Goal: Transaction & Acquisition: Book appointment/travel/reservation

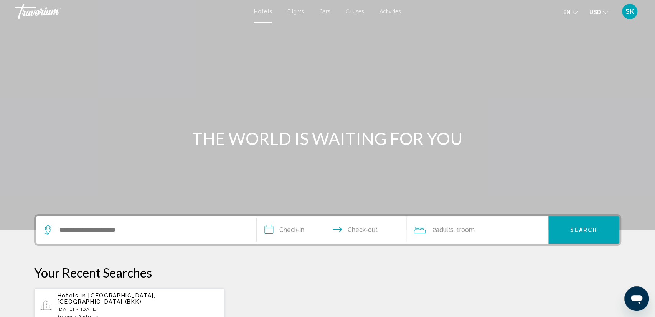
click at [178, 221] on div "Search widget" at bounding box center [146, 231] width 205 height 28
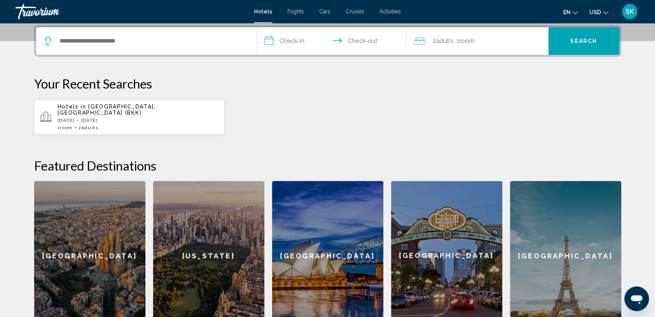
scroll to position [190, 0]
click at [140, 40] on input "Search widget" at bounding box center [152, 41] width 186 height 12
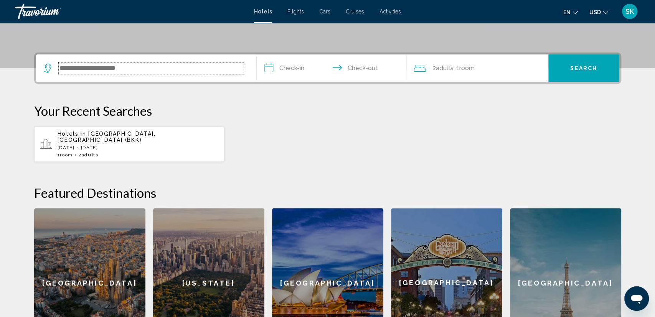
scroll to position [149, 0]
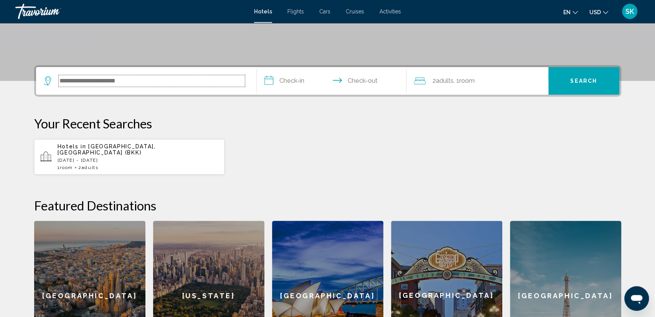
click at [140, 81] on input "Search widget" at bounding box center [152, 81] width 186 height 12
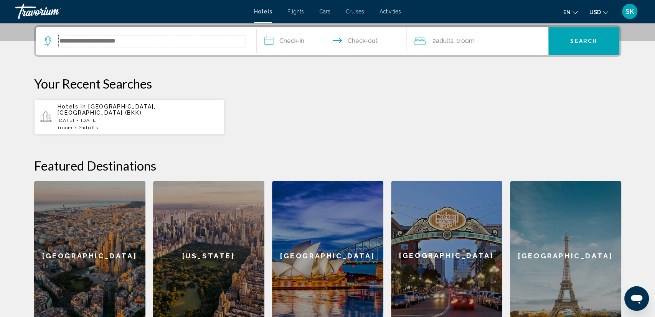
scroll to position [190, 0]
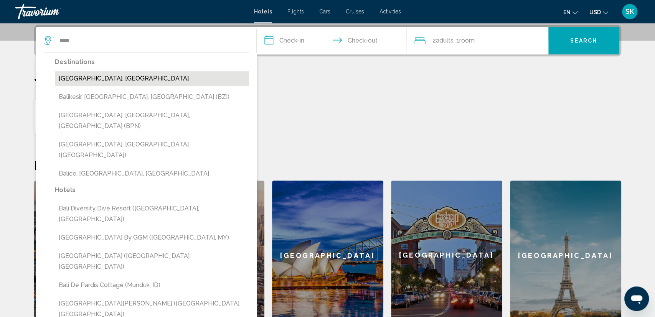
click at [112, 73] on button "[GEOGRAPHIC_DATA], [GEOGRAPHIC_DATA]" at bounding box center [152, 78] width 194 height 15
type input "**********"
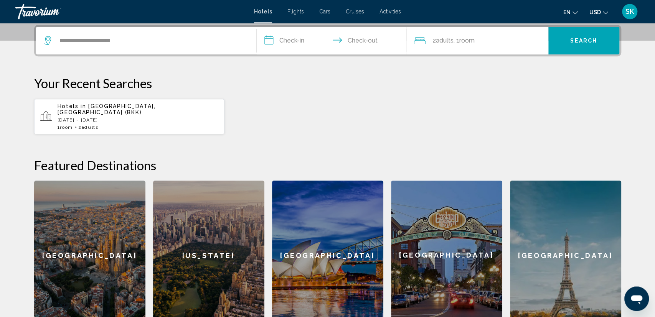
click at [299, 43] on input "**********" at bounding box center [333, 42] width 153 height 30
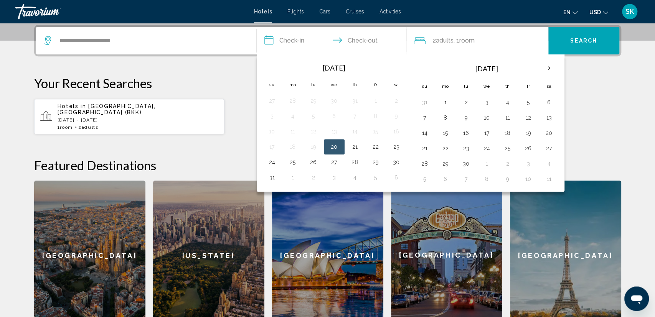
drag, startPoint x: 433, startPoint y: 38, endPoint x: 410, endPoint y: 41, distance: 23.4
click at [410, 41] on div "2 Adult Adults , 1 Room rooms" at bounding box center [478, 41] width 142 height 28
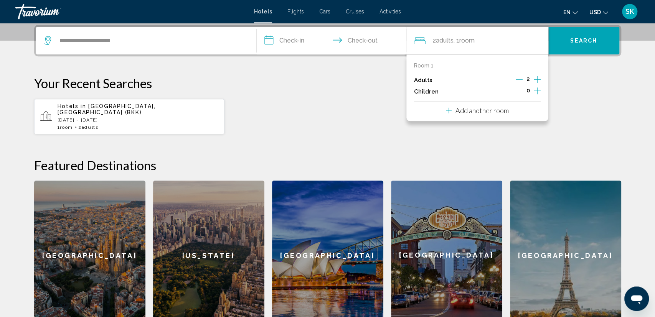
click at [293, 42] on input "**********" at bounding box center [333, 42] width 153 height 30
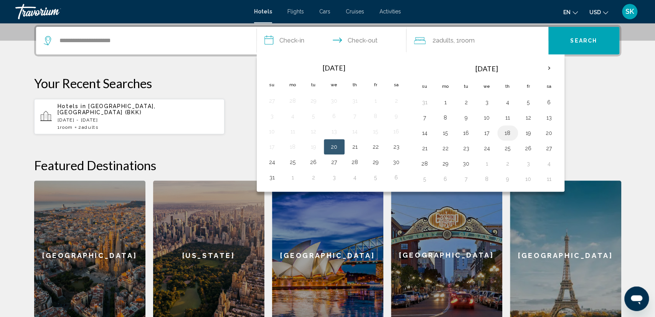
click at [506, 135] on button "18" at bounding box center [508, 133] width 12 height 11
click at [527, 133] on button "19" at bounding box center [528, 133] width 12 height 11
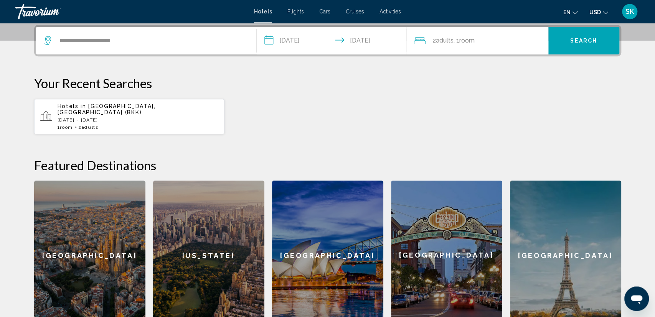
type input "**********"
click at [564, 41] on button "Search" at bounding box center [584, 41] width 71 height 28
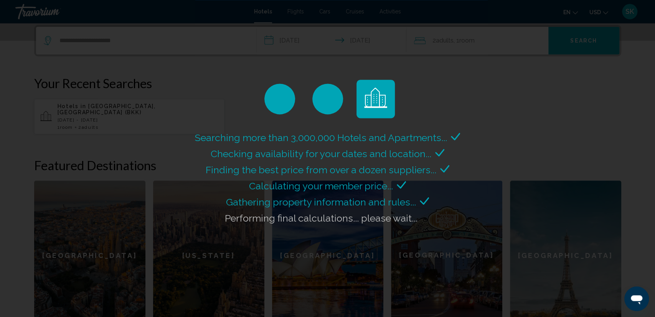
scroll to position [230, 0]
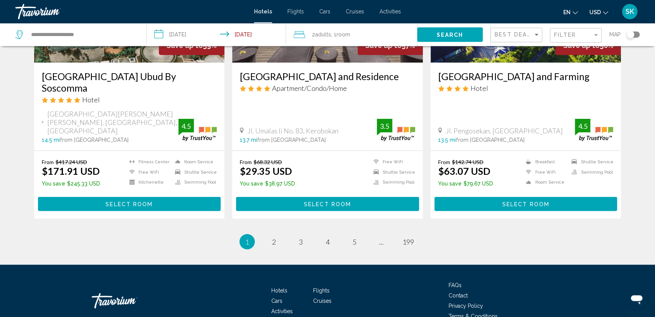
scroll to position [977, 0]
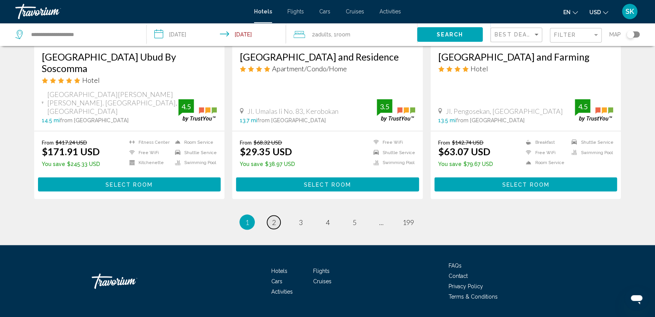
click at [273, 216] on link "page 2" at bounding box center [273, 222] width 13 height 13
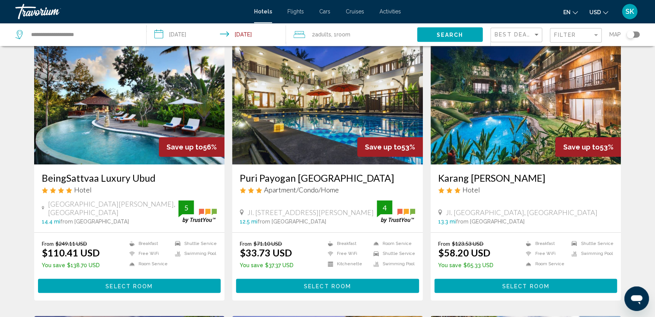
scroll to position [17, 0]
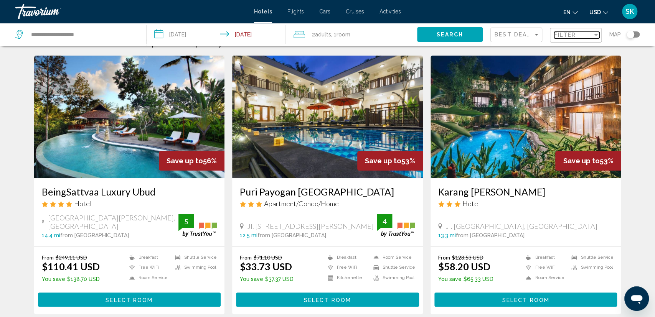
click at [595, 33] on div "Filter" at bounding box center [596, 35] width 7 height 6
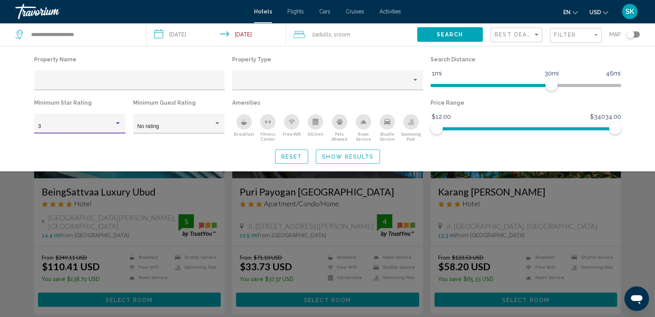
click at [118, 124] on div "Hotel Filters" at bounding box center [118, 123] width 4 height 2
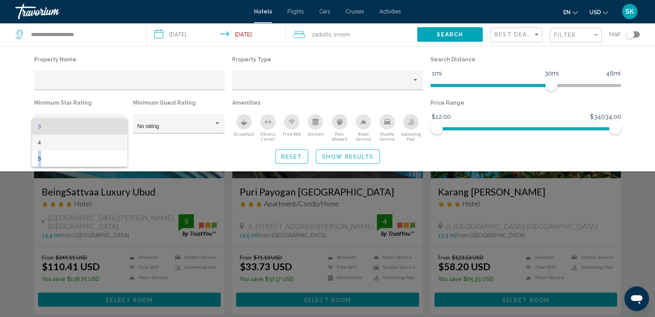
click at [83, 149] on span "4" at bounding box center [79, 143] width 83 height 16
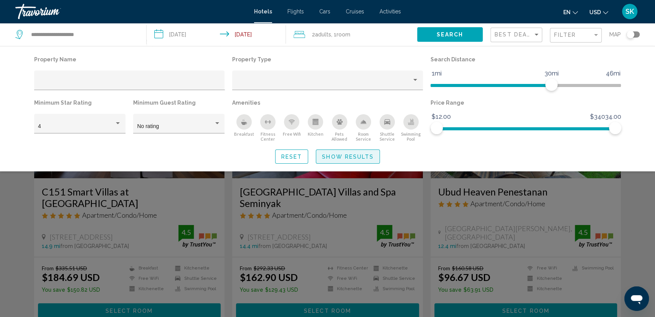
click at [338, 157] on span "Show Results" at bounding box center [348, 157] width 52 height 6
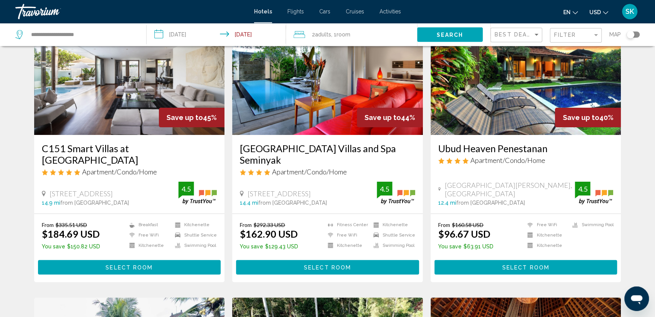
scroll to position [80, 0]
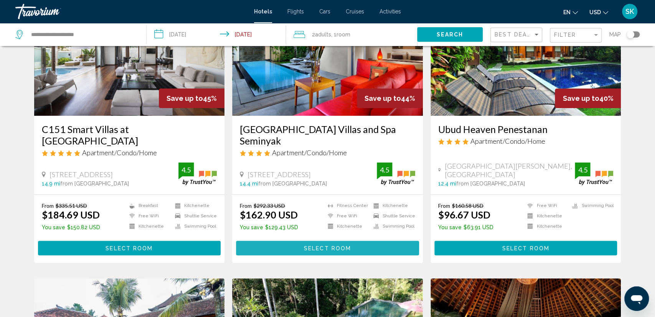
click at [319, 246] on span "Select Room" at bounding box center [327, 249] width 47 height 6
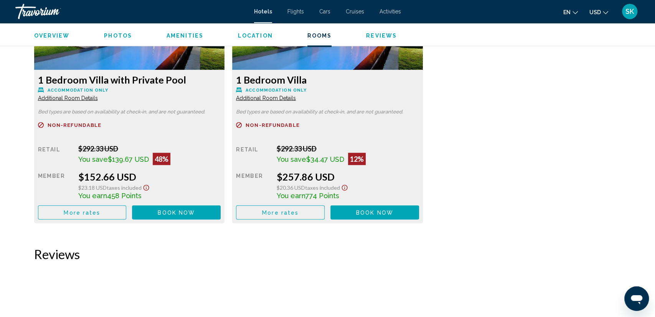
scroll to position [1134, 0]
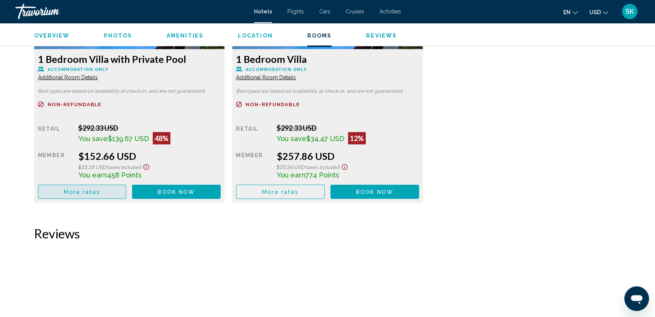
click at [86, 194] on span "More rates" at bounding box center [82, 192] width 36 height 6
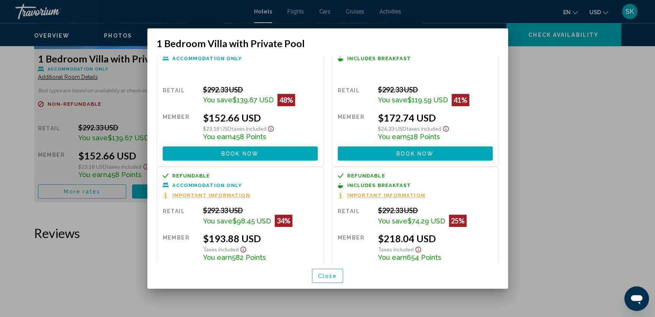
scroll to position [0, 0]
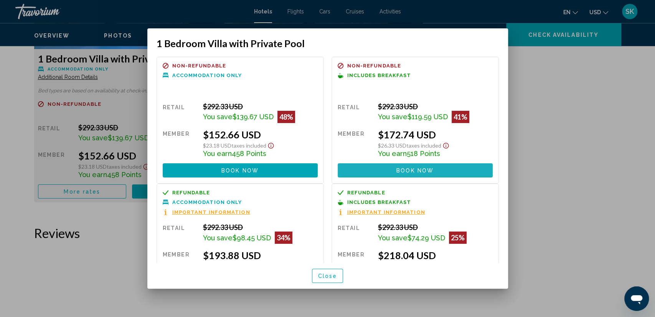
click at [410, 170] on span "Book now" at bounding box center [415, 171] width 37 height 6
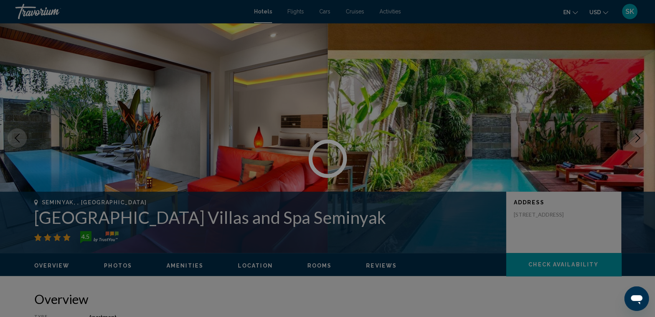
scroll to position [1134, 0]
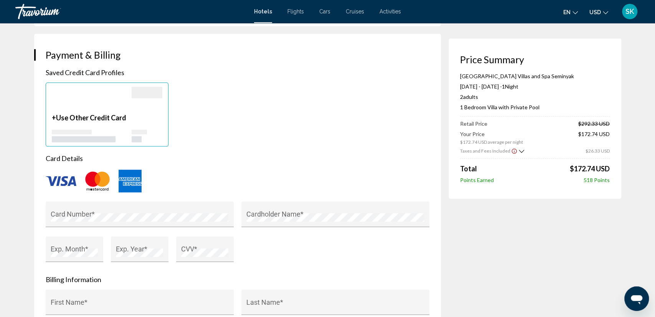
scroll to position [599, 0]
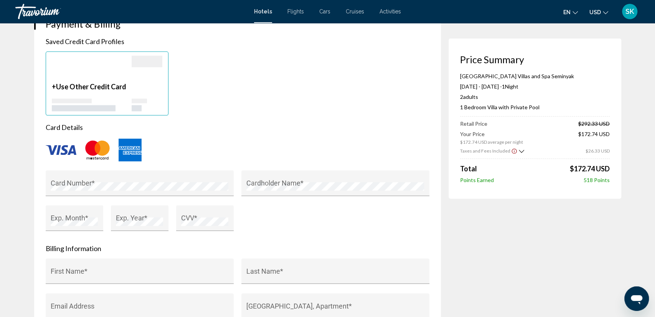
click at [64, 145] on img "Main content" at bounding box center [61, 150] width 31 height 10
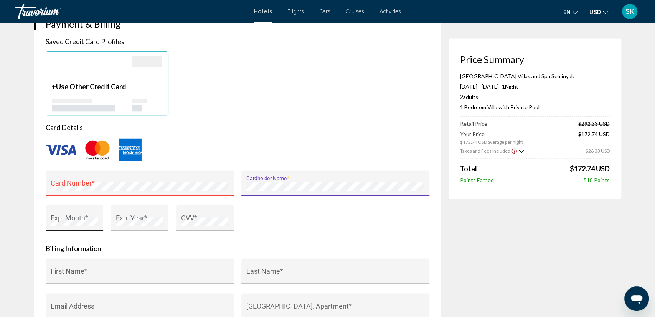
click at [89, 211] on div "Exp. Month *" at bounding box center [74, 221] width 47 height 21
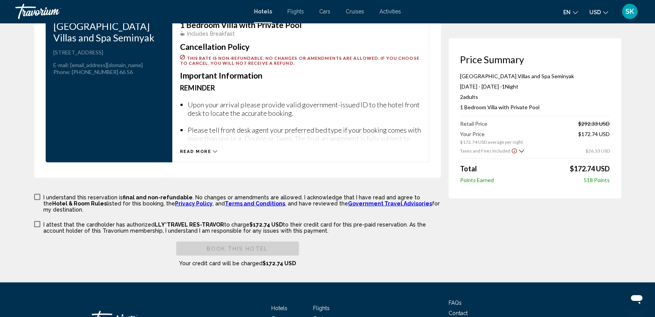
scroll to position [1078, 0]
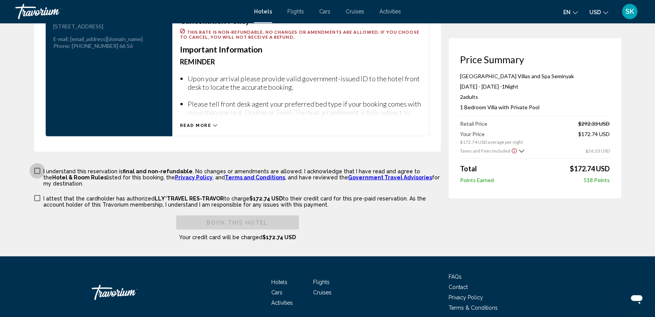
click at [38, 168] on span "Main content" at bounding box center [37, 171] width 6 height 6
click at [36, 195] on label "I attest that the cardholder has authorized LLY*TRAVEL RES-TRAVOR to charge $17…" at bounding box center [237, 201] width 407 height 13
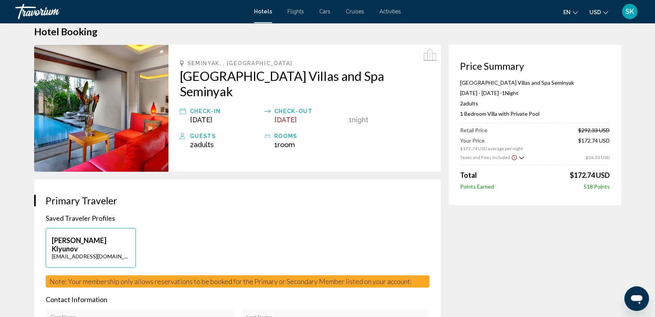
scroll to position [0, 0]
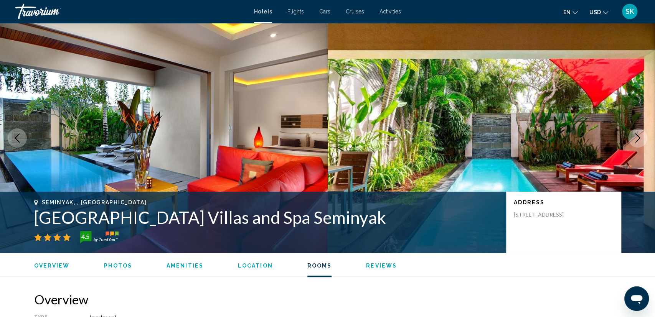
scroll to position [1065, 0]
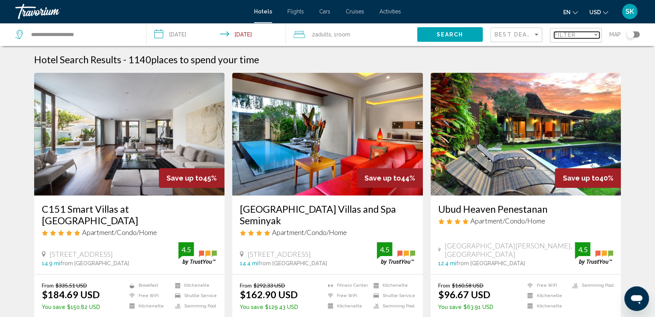
click at [598, 37] on div "Filter" at bounding box center [596, 35] width 7 height 6
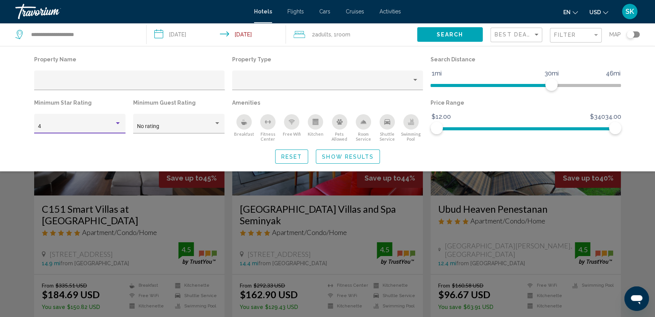
click at [119, 124] on div "Hotel Filters" at bounding box center [118, 123] width 4 height 2
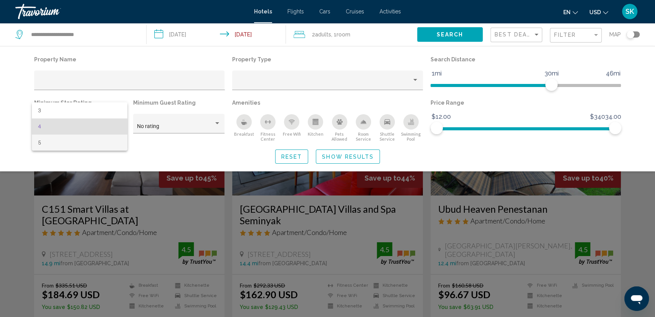
click at [99, 141] on span "5" at bounding box center [79, 143] width 83 height 16
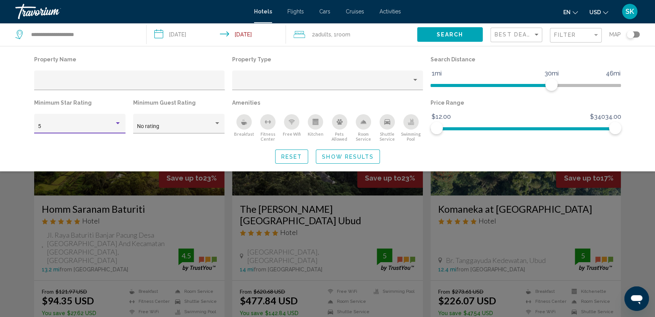
click at [337, 157] on span "Show Results" at bounding box center [348, 157] width 52 height 6
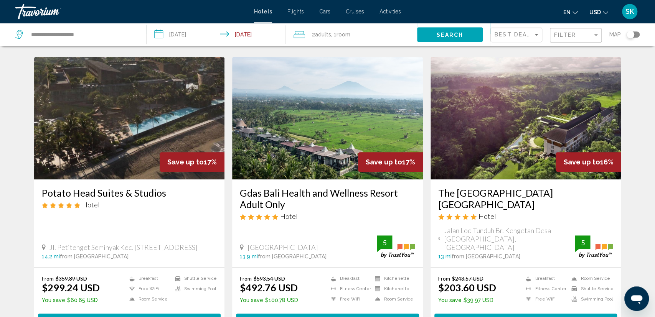
scroll to position [319, 0]
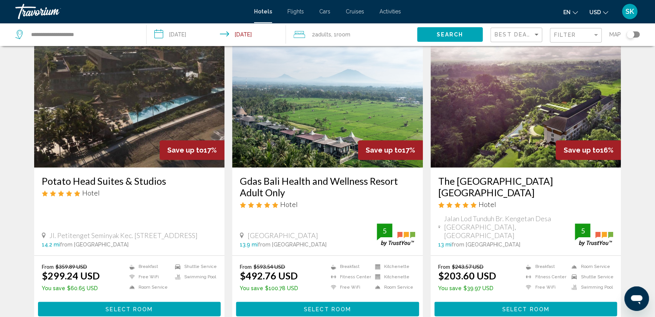
click at [361, 96] on img "Main content" at bounding box center [327, 106] width 191 height 123
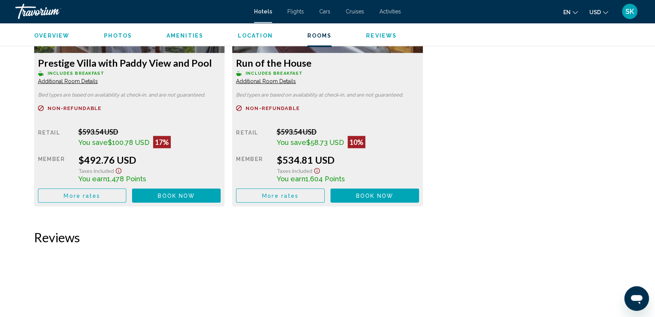
scroll to position [1134, 0]
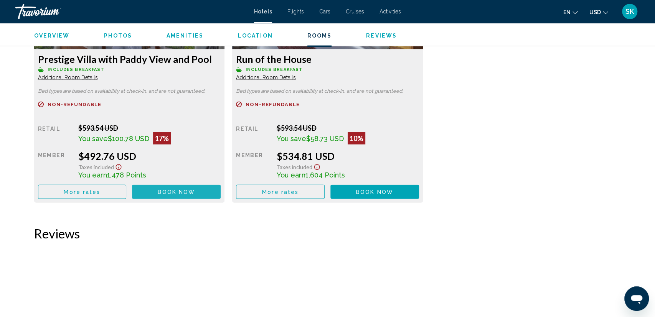
click at [175, 194] on span "Book now" at bounding box center [176, 192] width 37 height 6
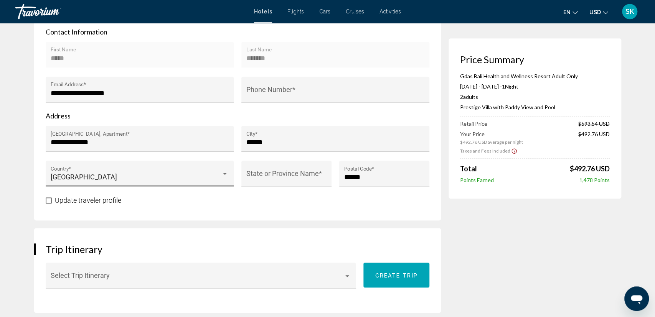
scroll to position [279, 0]
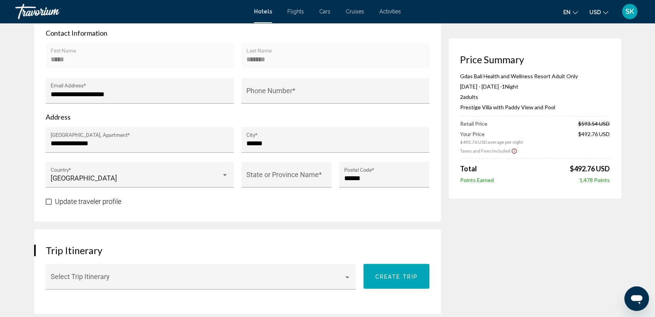
click at [297, 13] on span "Flights" at bounding box center [296, 11] width 17 height 6
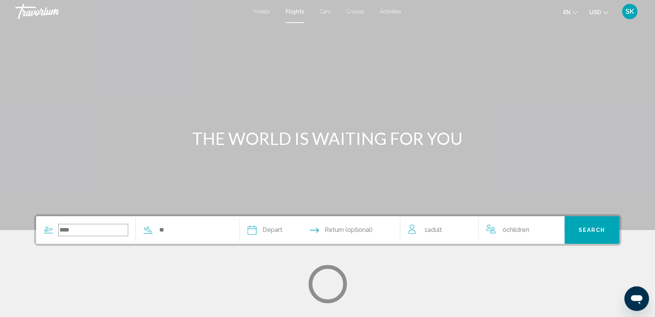
click at [115, 228] on input "Search widget" at bounding box center [93, 231] width 69 height 12
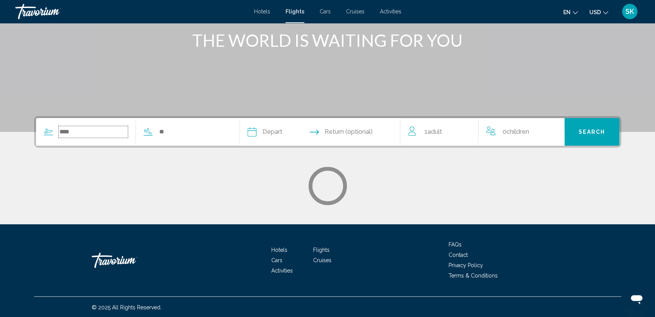
scroll to position [99, 0]
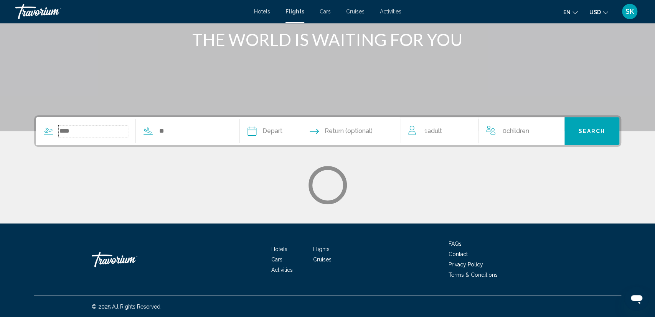
click at [100, 133] on input "Search widget" at bounding box center [93, 132] width 69 height 12
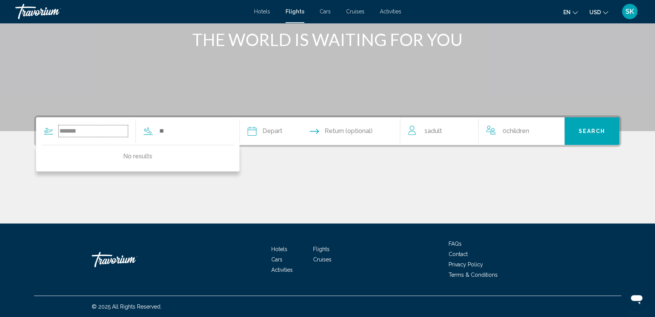
drag, startPoint x: 90, startPoint y: 131, endPoint x: 68, endPoint y: 131, distance: 21.9
click at [68, 131] on input "*******" at bounding box center [93, 132] width 69 height 12
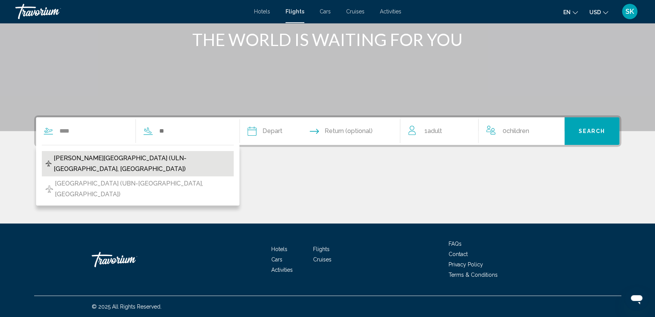
click at [77, 155] on span "[PERSON_NAME][GEOGRAPHIC_DATA] (ULN-[GEOGRAPHIC_DATA], [GEOGRAPHIC_DATA])" at bounding box center [141, 163] width 176 height 21
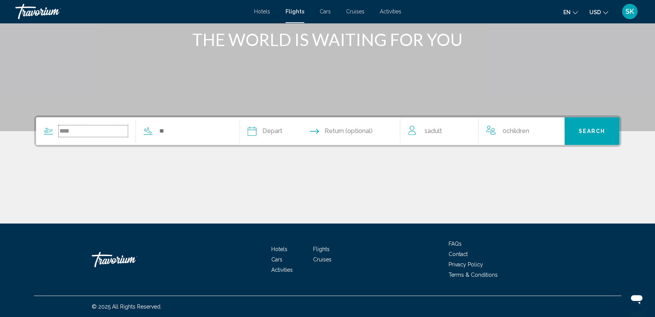
type input "**********"
click at [182, 132] on input "Search widget" at bounding box center [203, 132] width 63 height 12
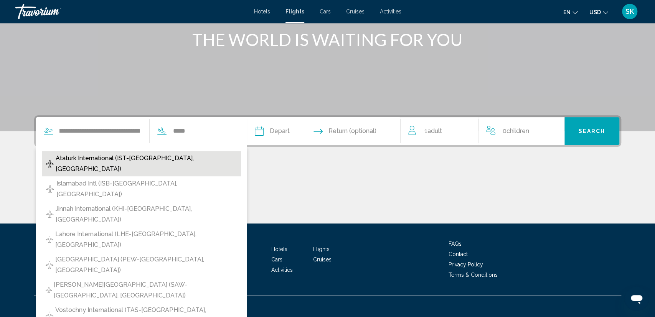
click at [158, 159] on span "Ataturk International (IST-[GEOGRAPHIC_DATA], [GEOGRAPHIC_DATA])" at bounding box center [147, 163] width 182 height 21
type input "**********"
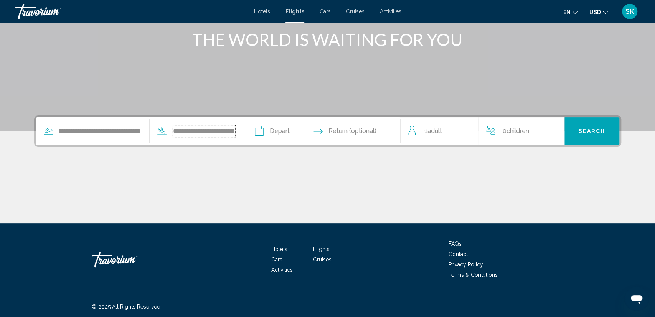
scroll to position [0, 36]
click at [301, 130] on input "Depart date" at bounding box center [306, 132] width 66 height 30
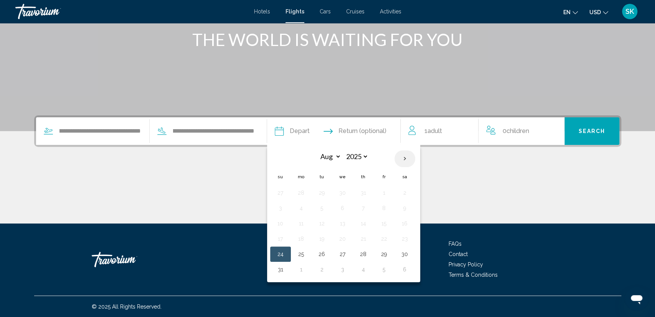
click at [402, 161] on th "Next month" at bounding box center [405, 158] width 21 height 17
select select "*"
click at [362, 223] on button "18" at bounding box center [363, 223] width 12 height 11
type input "**********"
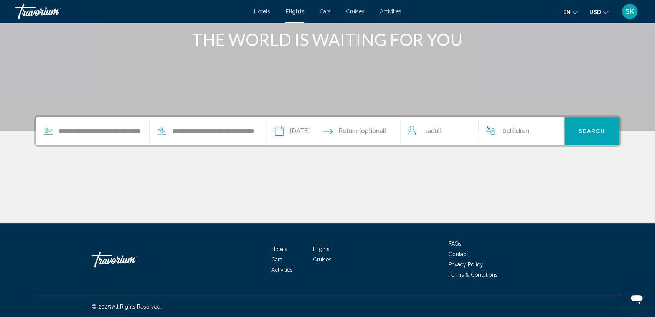
click at [376, 131] on input "Return date" at bounding box center [371, 132] width 66 height 30
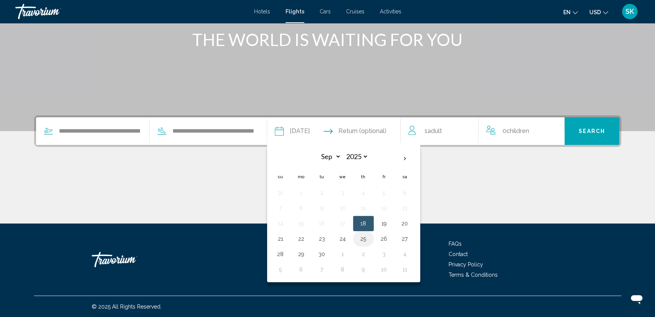
click at [364, 237] on button "25" at bounding box center [363, 239] width 12 height 11
type input "**********"
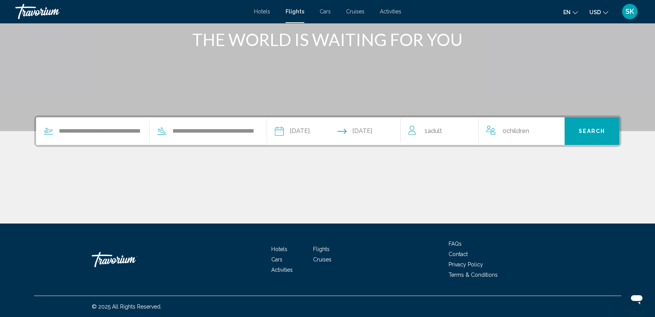
click at [460, 131] on div "1 Adult Adults" at bounding box center [443, 131] width 70 height 11
click at [470, 129] on icon "Increment adults" at bounding box center [467, 129] width 7 height 7
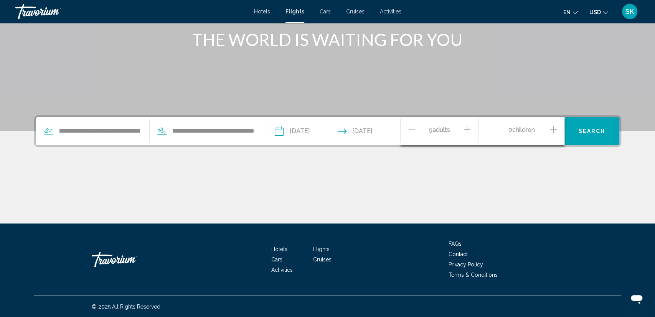
click at [470, 129] on icon "Increment adults" at bounding box center [467, 129] width 7 height 7
click at [413, 130] on icon "Decrement adults" at bounding box center [411, 129] width 7 height 0
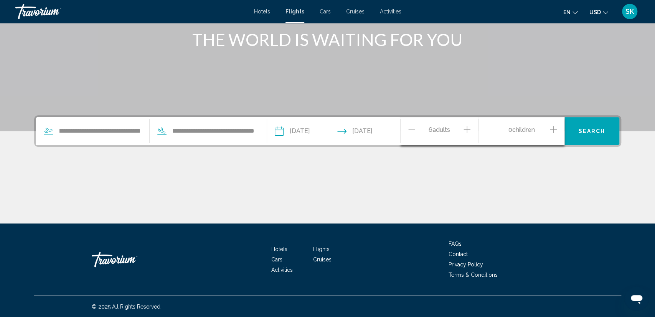
click at [413, 130] on icon "Decrement adults" at bounding box center [411, 129] width 7 height 0
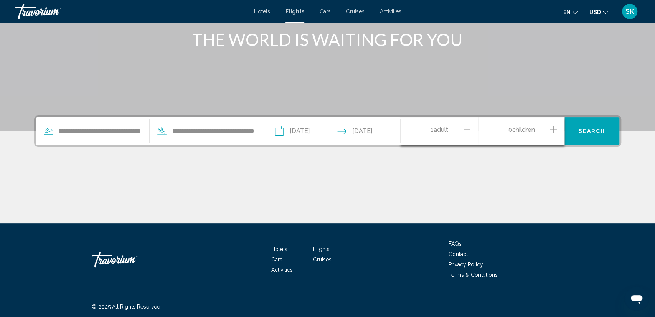
click at [556, 128] on icon "Increment children" at bounding box center [553, 129] width 7 height 9
click at [551, 160] on div "Travelers: 1 adult, 1 child" at bounding box center [549, 162] width 7 height 6
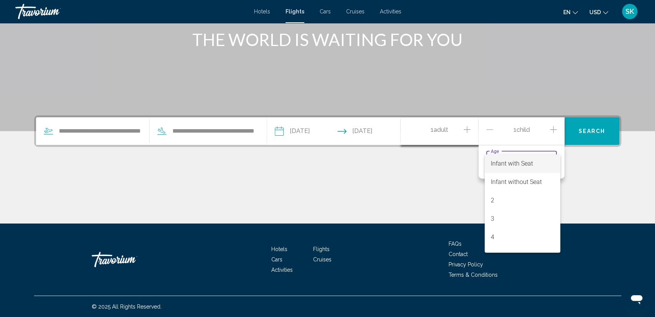
click at [490, 130] on div at bounding box center [327, 158] width 655 height 317
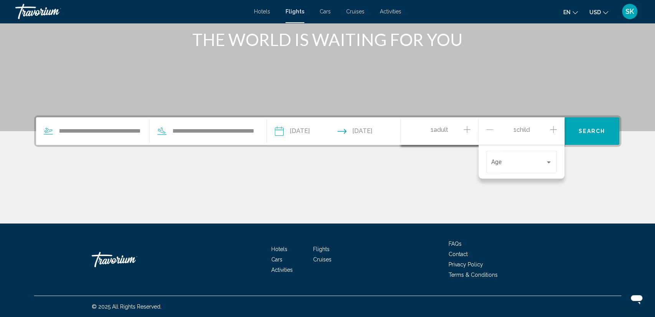
click at [488, 129] on icon "Decrement children" at bounding box center [489, 129] width 7 height 9
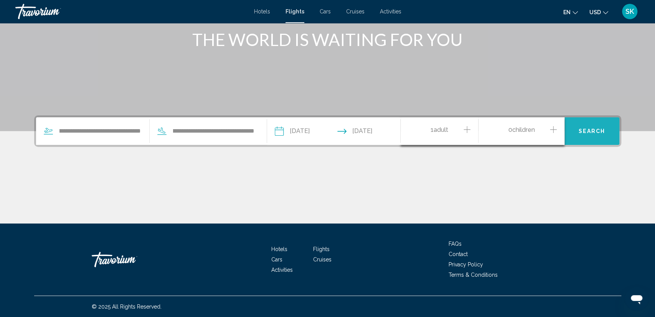
click at [595, 134] on span "Search" at bounding box center [592, 132] width 27 height 6
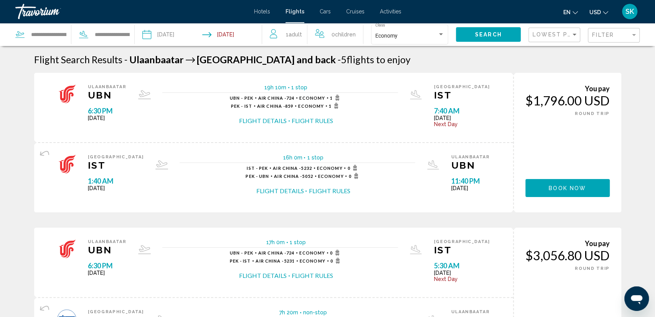
click at [317, 119] on button "Flight Rules" at bounding box center [312, 121] width 41 height 8
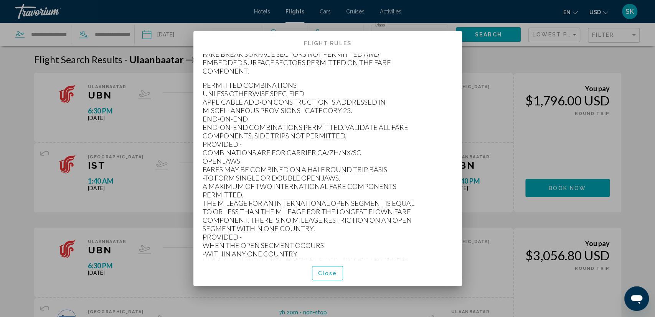
scroll to position [557, 0]
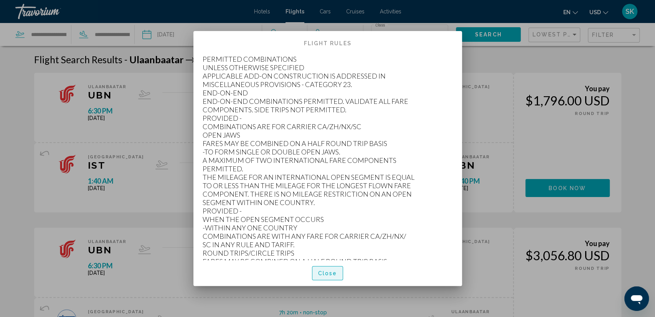
click at [325, 276] on span "Close" at bounding box center [327, 274] width 19 height 6
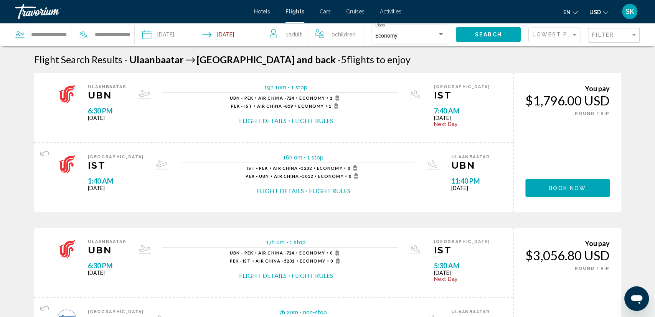
click at [326, 13] on span "Cars" at bounding box center [325, 11] width 11 height 6
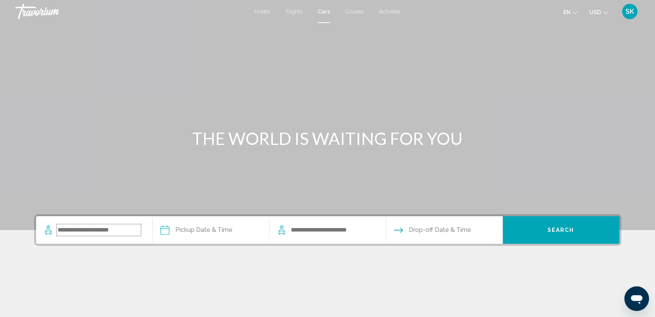
click at [125, 231] on input "Search widget" at bounding box center [99, 231] width 84 height 12
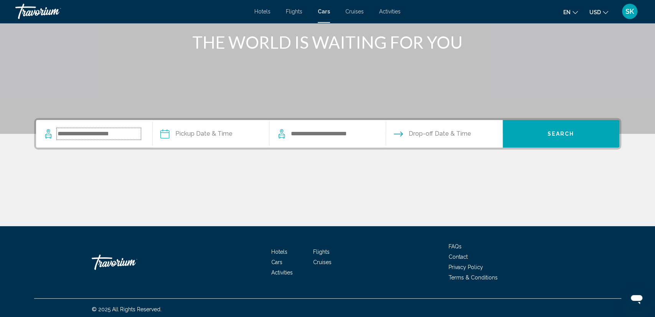
scroll to position [99, 0]
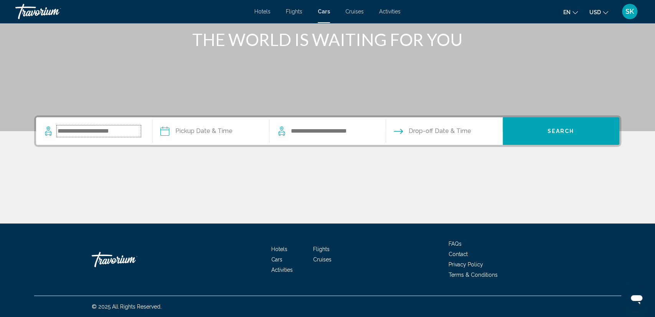
click at [110, 129] on input "Search widget" at bounding box center [99, 132] width 84 height 12
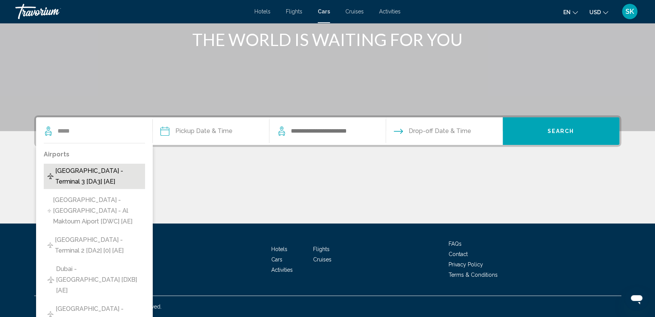
click at [106, 170] on span "[GEOGRAPHIC_DATA] - Terminal 3 [DA3] [AE]" at bounding box center [98, 176] width 86 height 21
type input "**********"
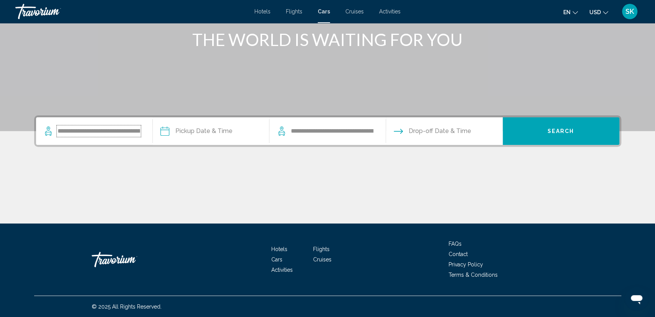
scroll to position [0, 33]
click at [198, 132] on input "Pickup date" at bounding box center [211, 132] width 120 height 30
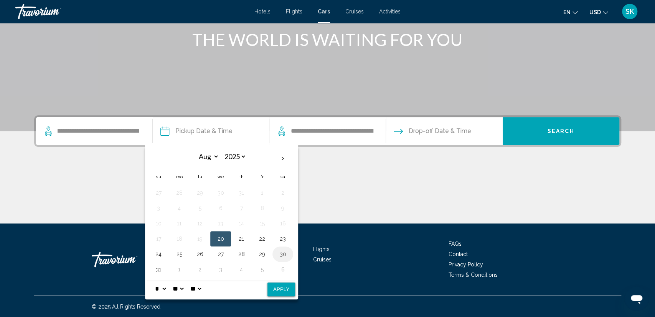
click at [281, 253] on button "30" at bounding box center [283, 254] width 12 height 11
click at [365, 169] on div "Main content" at bounding box center [327, 195] width 587 height 58
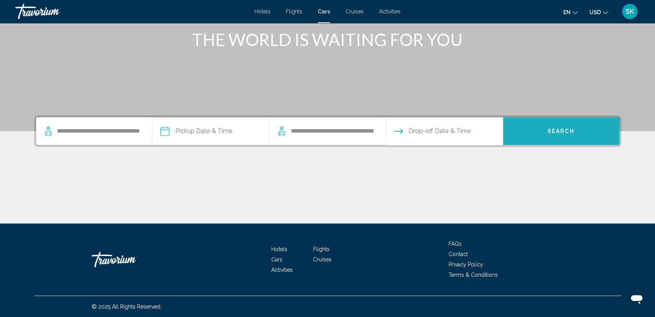
click at [546, 131] on button "Search" at bounding box center [561, 131] width 117 height 28
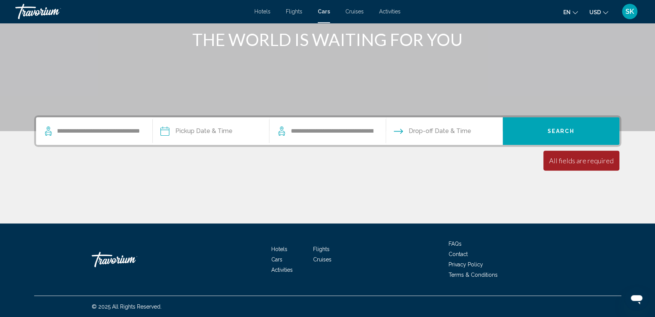
click at [444, 136] on span "Drop-off Date & Time" at bounding box center [440, 131] width 63 height 11
click at [433, 129] on span "Drop-off Date & Time" at bounding box center [440, 131] width 63 height 11
click at [409, 131] on span "Drop-off Date & Time" at bounding box center [440, 131] width 63 height 11
click at [345, 133] on input "**********" at bounding box center [332, 132] width 84 height 12
click at [300, 132] on input "**********" at bounding box center [332, 132] width 84 height 12
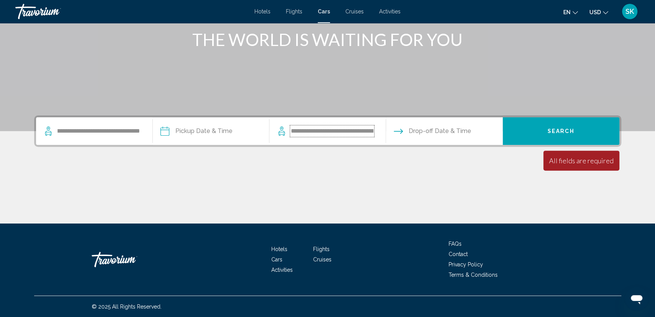
click at [300, 132] on input "**********" at bounding box center [332, 132] width 84 height 12
click at [365, 134] on input "**********" at bounding box center [332, 132] width 84 height 12
click at [283, 135] on icon "Search widget" at bounding box center [281, 133] width 7 height 5
click at [184, 131] on input "Pickup date" at bounding box center [211, 132] width 120 height 30
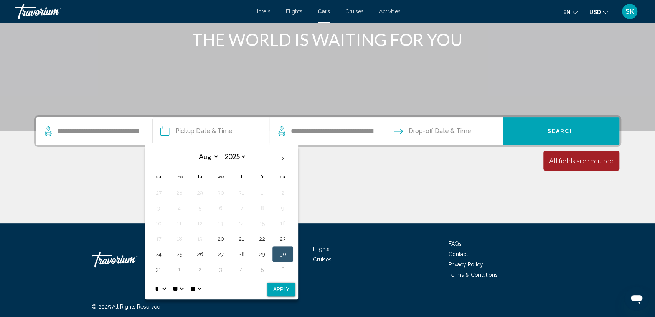
click at [278, 291] on button "Apply" at bounding box center [282, 290] width 28 height 14
type input "**********"
select select "*"
select select "**"
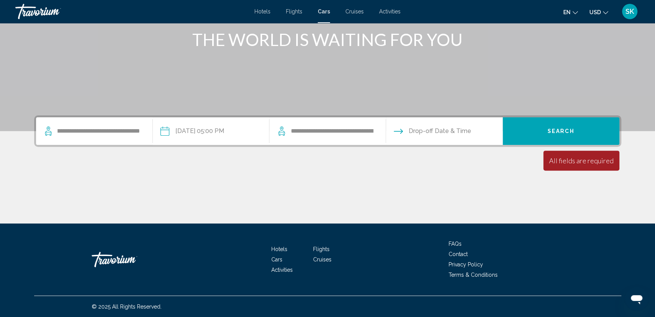
click at [415, 132] on input "Drop-off date" at bounding box center [444, 132] width 120 height 30
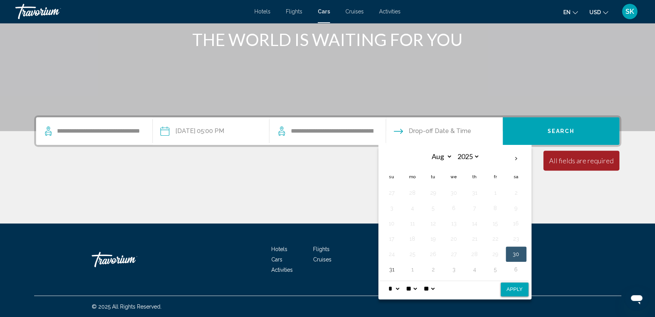
click at [511, 287] on button "Apply" at bounding box center [515, 290] width 28 height 14
type input "**********"
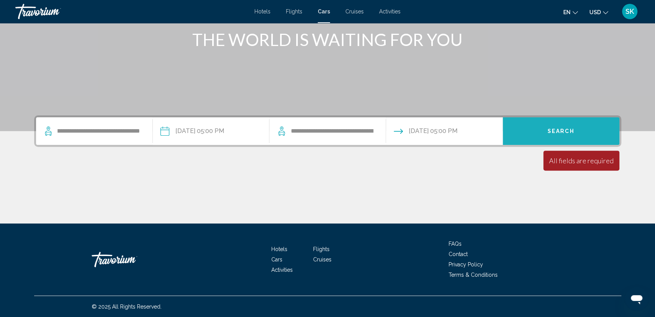
click at [561, 130] on span "Search" at bounding box center [561, 132] width 27 height 6
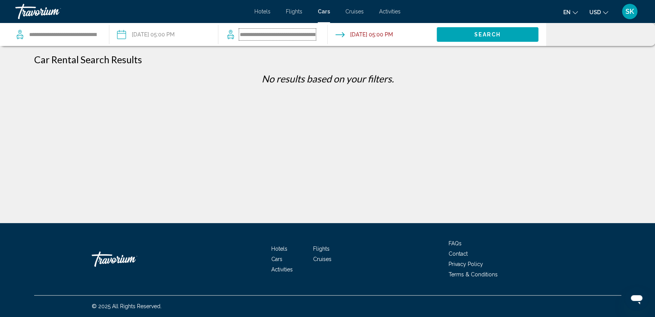
drag, startPoint x: 296, startPoint y: 36, endPoint x: 299, endPoint y: 39, distance: 4.3
click at [299, 39] on input "**********" at bounding box center [277, 35] width 77 height 12
click at [357, 38] on input "Drop-off date: Aug 30, 2025 05:00 PM" at bounding box center [382, 35] width 112 height 25
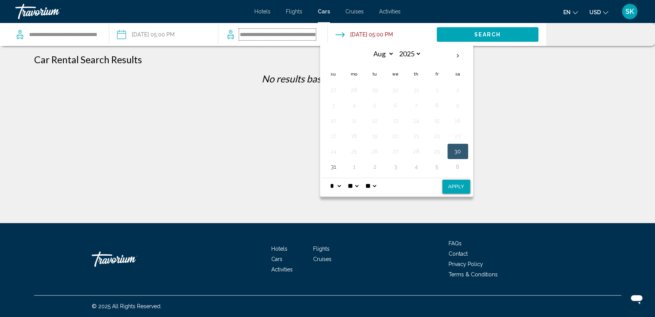
click at [313, 35] on input "**********" at bounding box center [277, 35] width 77 height 12
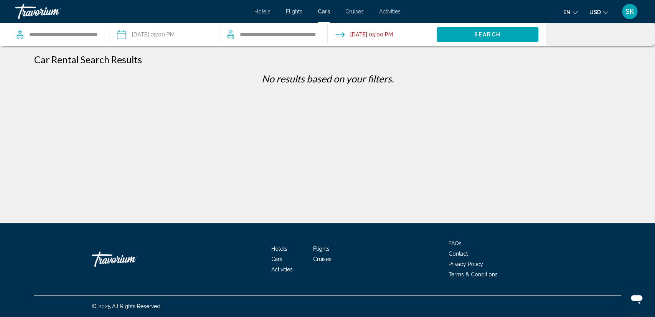
drag, startPoint x: 344, startPoint y: 34, endPoint x: 321, endPoint y: 32, distance: 23.5
click at [355, 36] on input "Drop-off date: Aug 30, 2025 05:00 PM" at bounding box center [382, 35] width 112 height 25
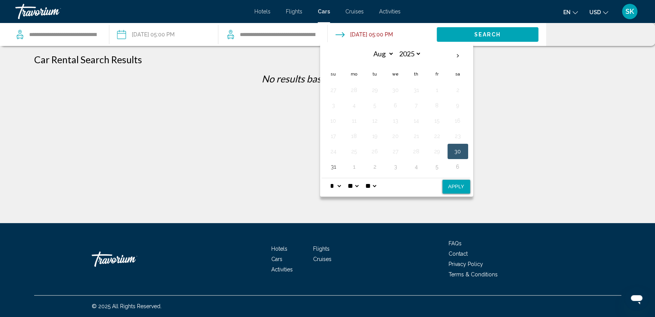
drag, startPoint x: 191, startPoint y: 40, endPoint x: 195, endPoint y: 42, distance: 4.7
click at [195, 42] on input "Pickup date: Aug 30, 2025 05:00 PM" at bounding box center [163, 35] width 112 height 25
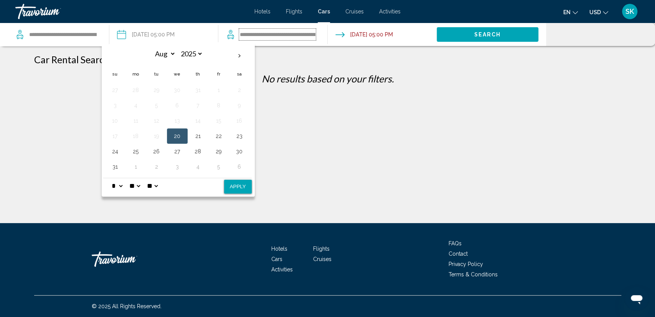
drag, startPoint x: 253, startPoint y: 33, endPoint x: 257, endPoint y: 35, distance: 4.0
click at [257, 35] on input "**********" at bounding box center [277, 35] width 77 height 12
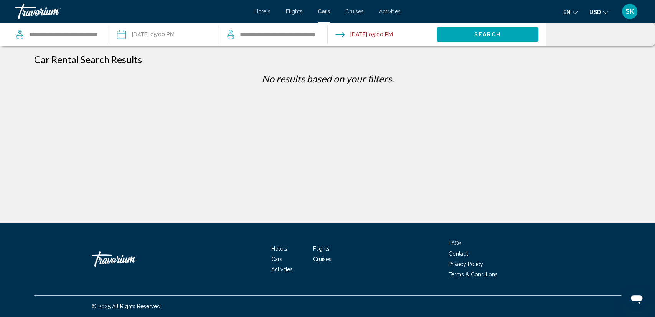
click at [354, 13] on span "Cruises" at bounding box center [355, 11] width 18 height 6
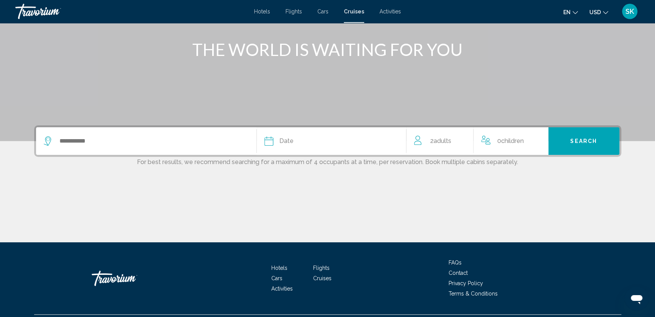
scroll to position [107, 0]
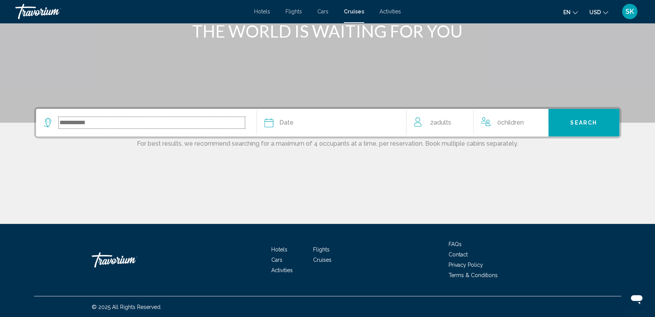
click at [152, 122] on input "Search widget" at bounding box center [152, 123] width 186 height 12
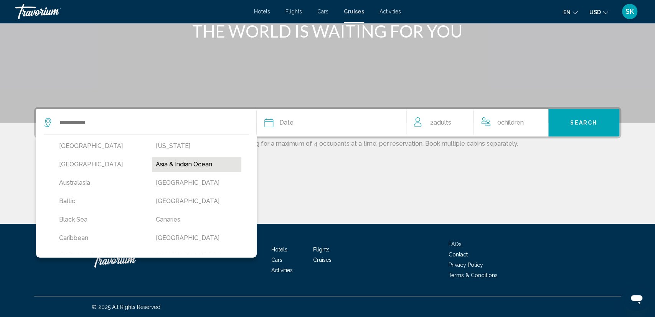
click at [172, 165] on button "Asia & Indian Ocean" at bounding box center [196, 164] width 89 height 15
type input "**********"
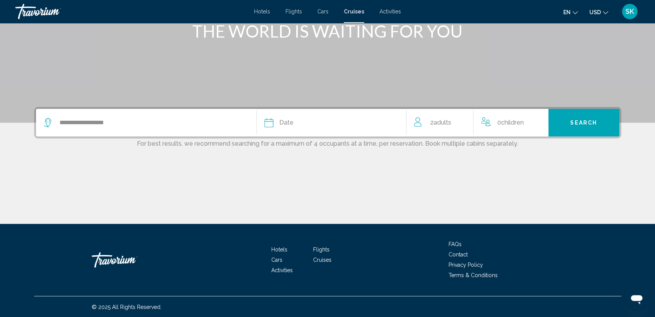
click at [296, 121] on div "Date" at bounding box center [332, 122] width 134 height 11
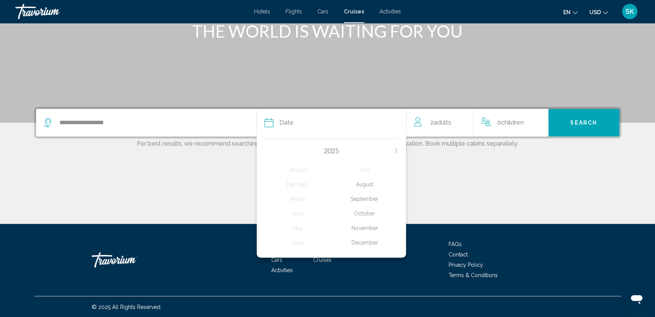
click at [371, 241] on div "December" at bounding box center [364, 243] width 67 height 14
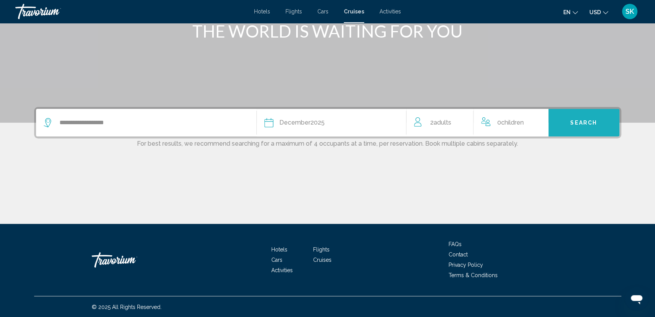
click at [562, 122] on button "Search" at bounding box center [584, 123] width 71 height 28
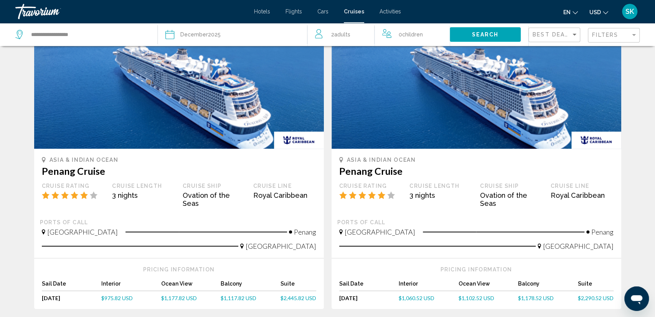
scroll to position [319, 0]
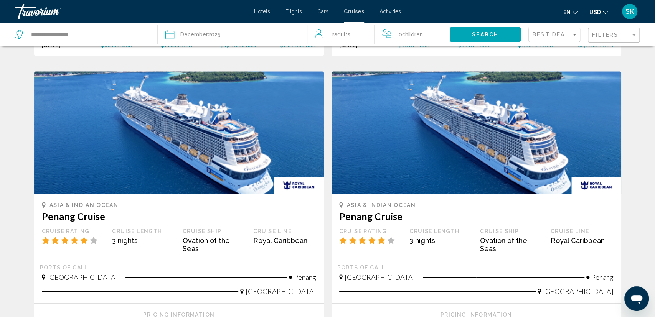
click at [230, 138] on img "Main content" at bounding box center [179, 132] width 290 height 123
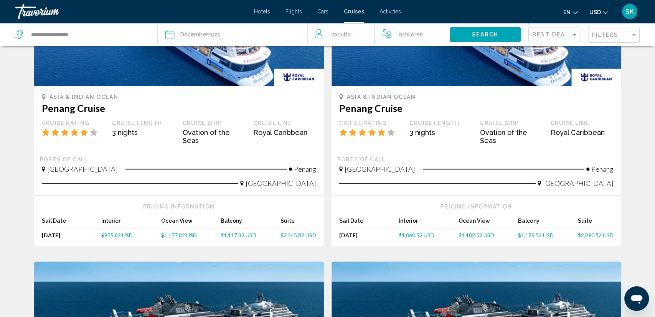
scroll to position [439, 0]
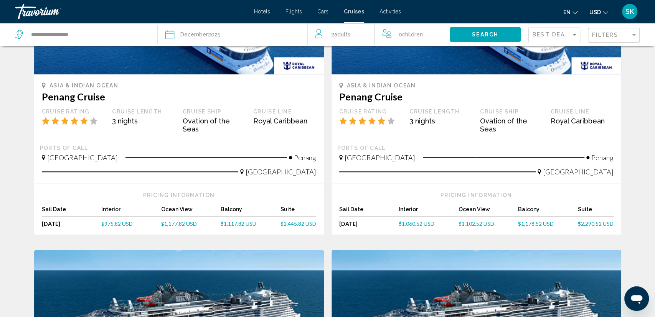
click at [121, 221] on span "$975.82 USD" at bounding box center [116, 224] width 31 height 7
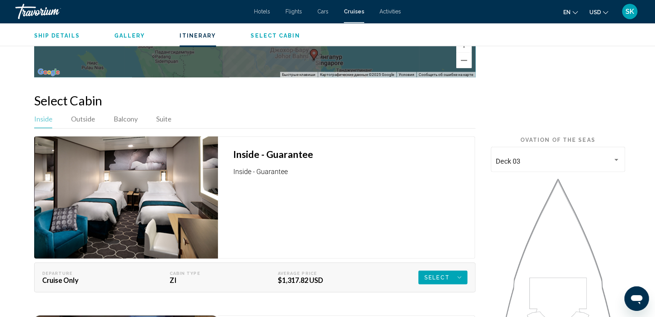
scroll to position [1106, 0]
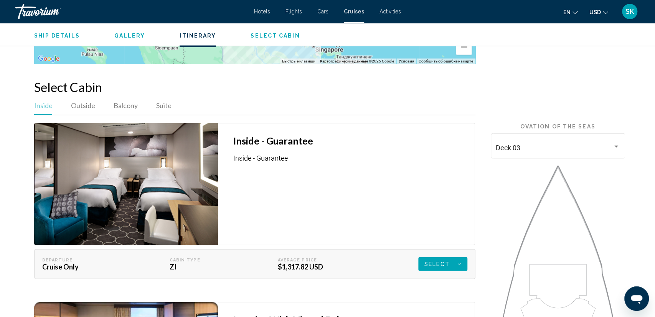
click at [148, 159] on img "Main content" at bounding box center [126, 184] width 184 height 122
click at [109, 172] on img "Main content" at bounding box center [126, 184] width 184 height 122
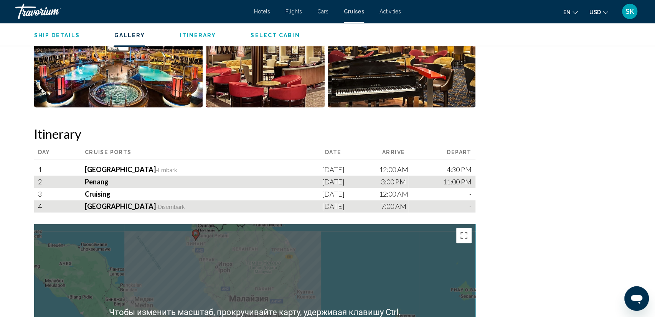
scroll to position [746, 0]
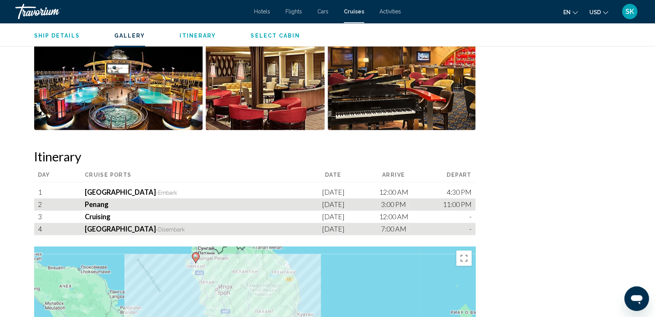
click at [262, 36] on span "Select Cabin" at bounding box center [275, 36] width 49 height 6
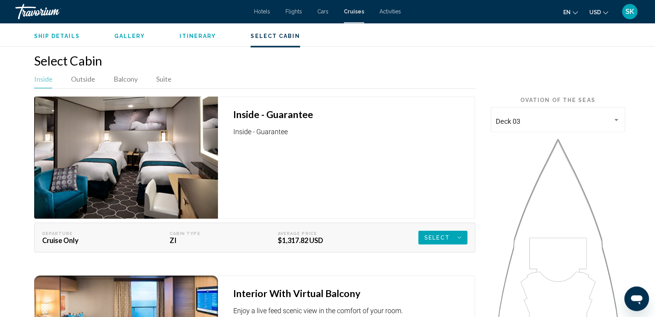
scroll to position [1132, 0]
click at [207, 38] on span "Itinerary" at bounding box center [198, 36] width 36 height 6
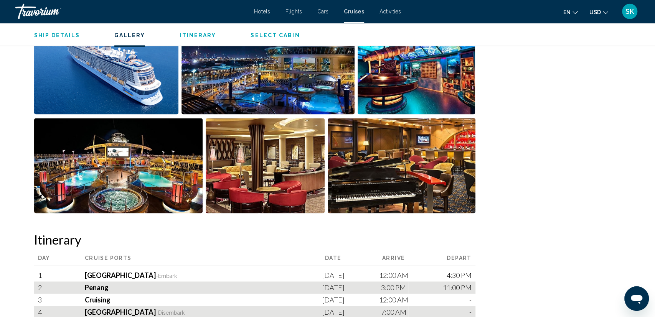
scroll to position [643, 0]
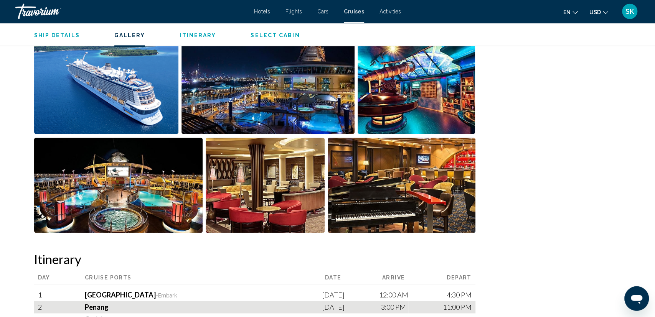
click at [266, 102] on img "Open full-screen image slider" at bounding box center [268, 86] width 173 height 95
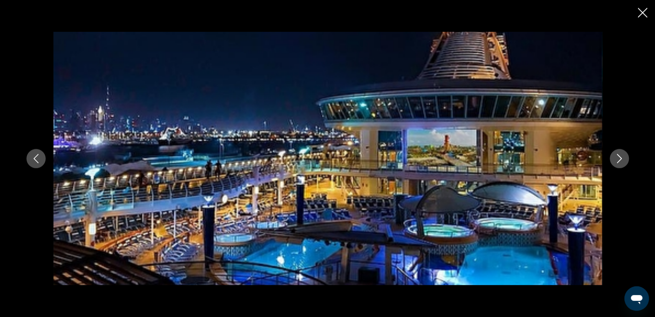
click at [621, 158] on icon "Next image" at bounding box center [619, 158] width 5 height 9
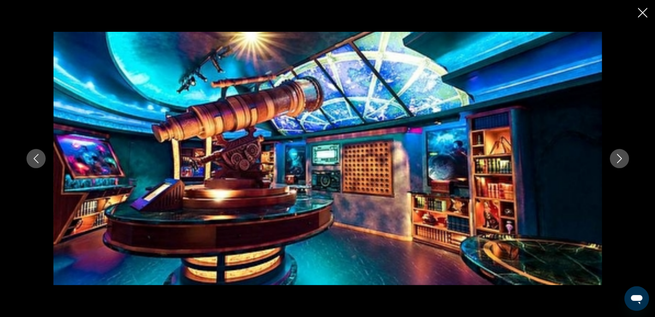
click at [621, 158] on icon "Next image" at bounding box center [619, 158] width 5 height 9
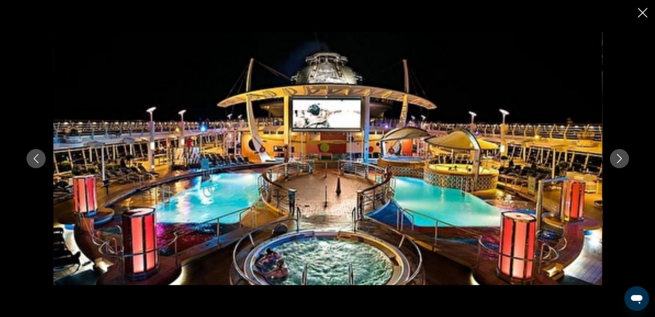
click at [621, 158] on icon "Next image" at bounding box center [619, 158] width 5 height 9
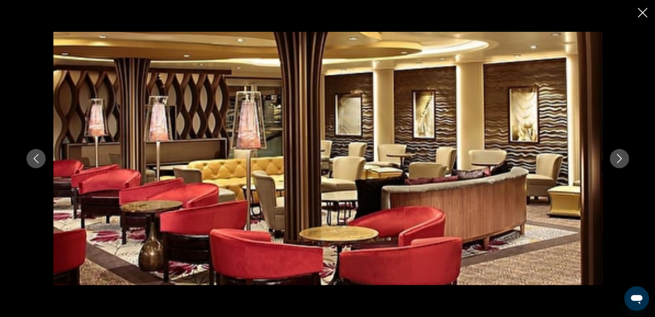
click at [621, 158] on icon "Next image" at bounding box center [619, 158] width 5 height 9
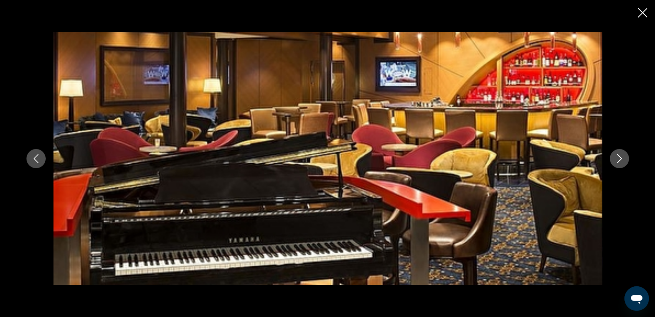
click at [621, 158] on icon "Next image" at bounding box center [619, 158] width 5 height 9
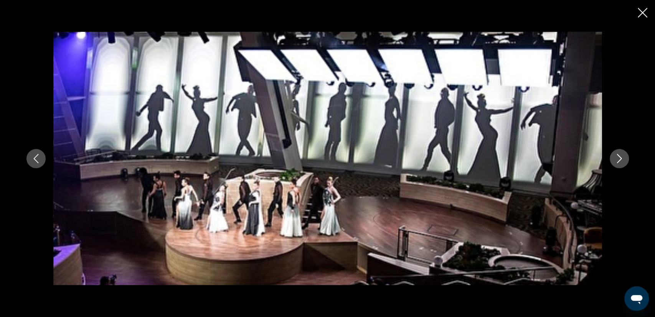
click at [621, 158] on icon "Next image" at bounding box center [619, 158] width 5 height 9
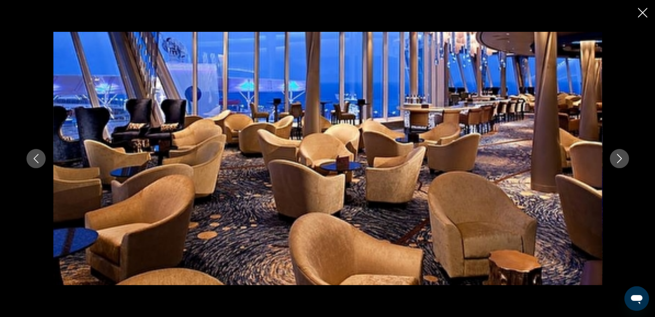
click at [621, 158] on icon "Next image" at bounding box center [619, 158] width 5 height 9
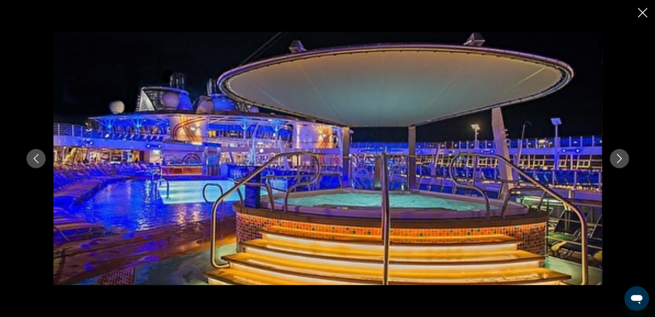
click at [620, 158] on icon "Next image" at bounding box center [619, 158] width 5 height 9
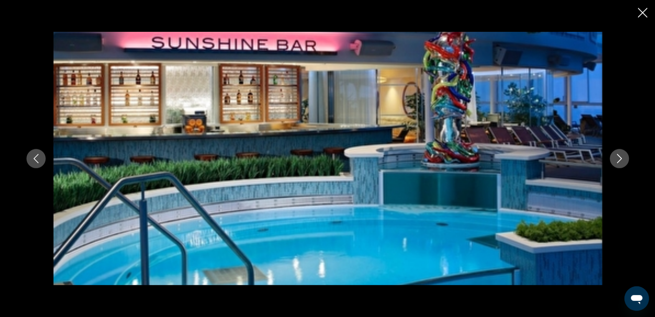
click at [620, 158] on icon "Next image" at bounding box center [619, 158] width 5 height 9
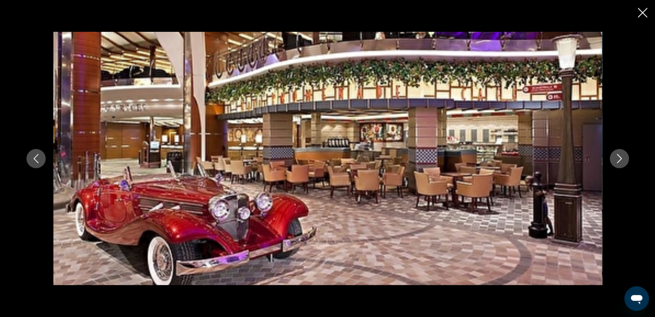
click at [620, 158] on icon "Next image" at bounding box center [619, 158] width 5 height 9
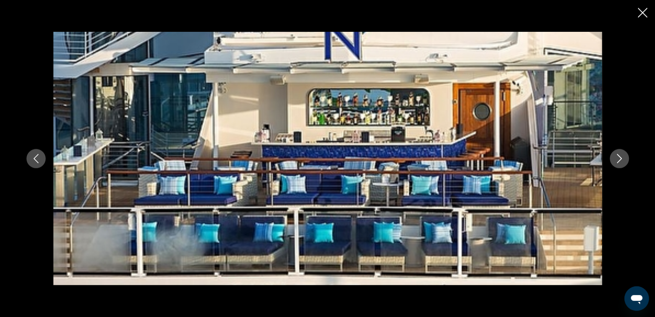
click at [620, 158] on icon "Next image" at bounding box center [619, 158] width 5 height 9
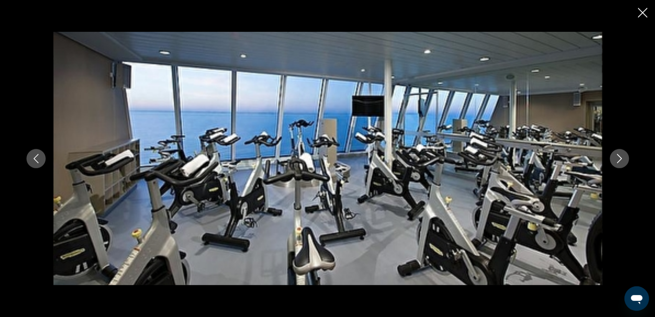
click at [620, 158] on icon "Next image" at bounding box center [619, 158] width 5 height 9
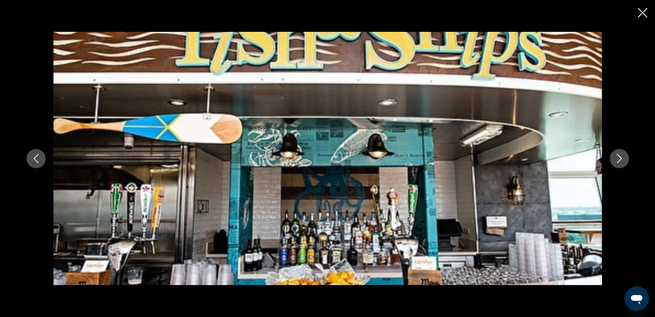
click at [620, 158] on icon "Next image" at bounding box center [619, 158] width 5 height 9
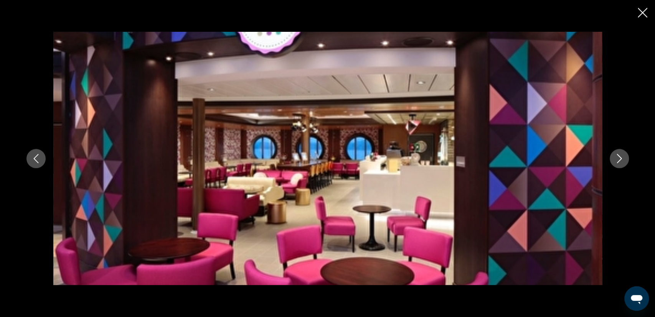
click at [618, 159] on icon "Next image" at bounding box center [619, 158] width 9 height 9
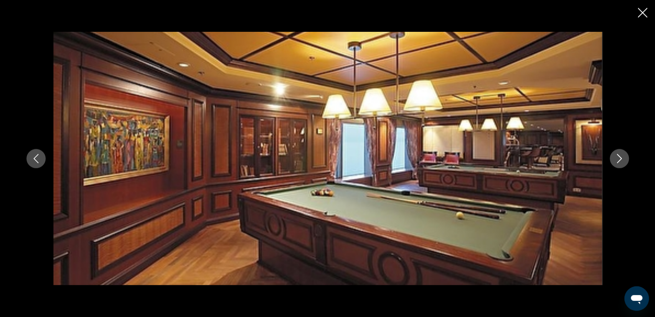
click at [641, 15] on icon "Close slideshow" at bounding box center [643, 13] width 10 height 10
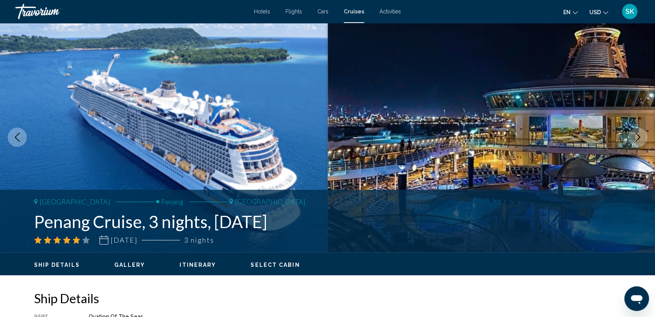
scroll to position [0, 0]
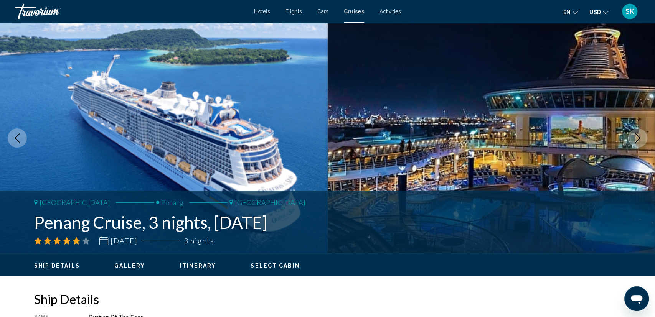
click at [387, 11] on span "Activities" at bounding box center [390, 11] width 21 height 6
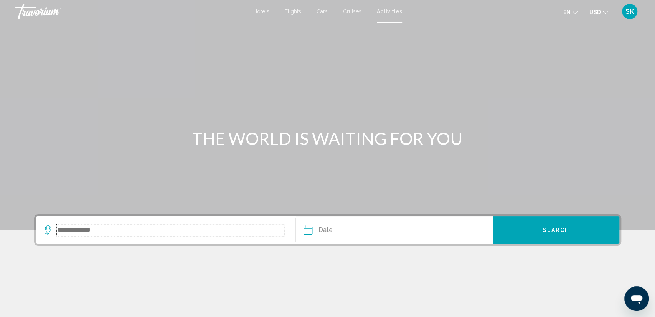
click at [119, 226] on input "Search widget" at bounding box center [171, 231] width 228 height 12
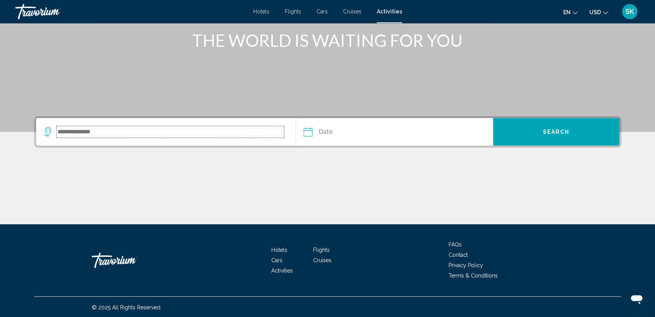
scroll to position [99, 0]
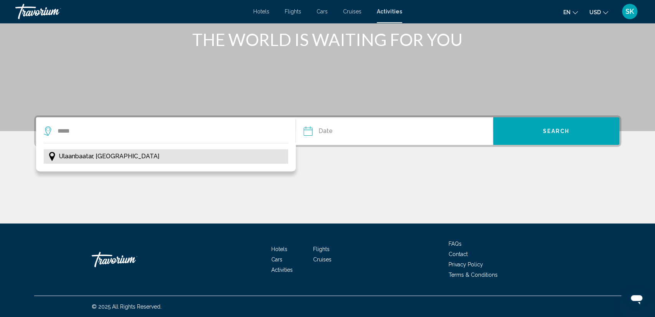
click at [97, 154] on span "Ulaanbaatar, [GEOGRAPHIC_DATA]" at bounding box center [109, 156] width 101 height 11
type input "**********"
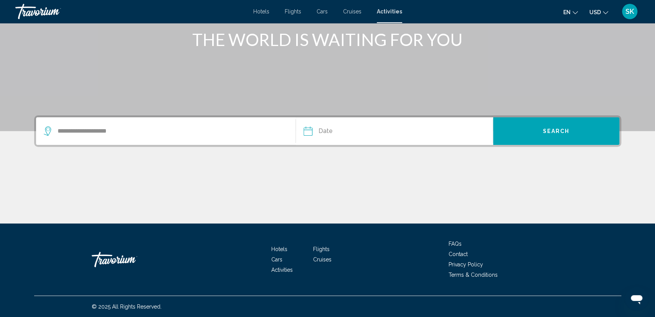
click at [331, 130] on input "Date" at bounding box center [351, 132] width 98 height 30
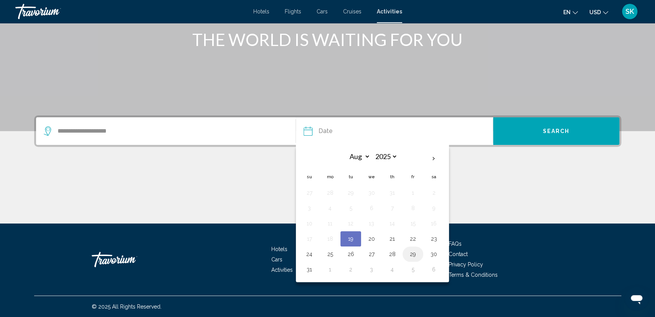
click at [414, 251] on button "29" at bounding box center [413, 254] width 12 height 11
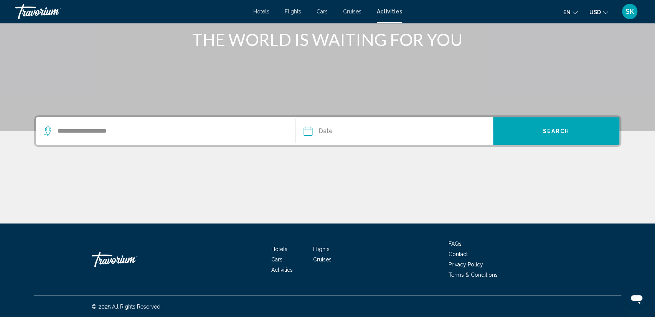
type input "**********"
click at [527, 135] on button "Search" at bounding box center [556, 131] width 126 height 28
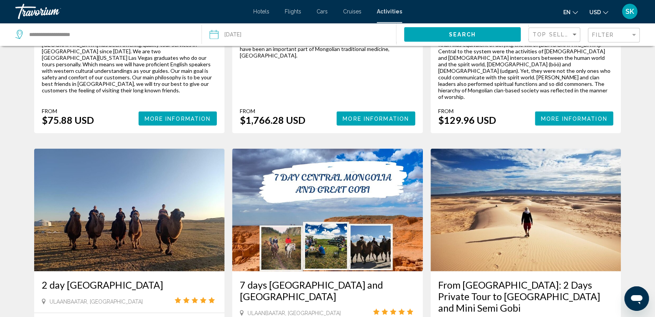
scroll to position [998, 0]
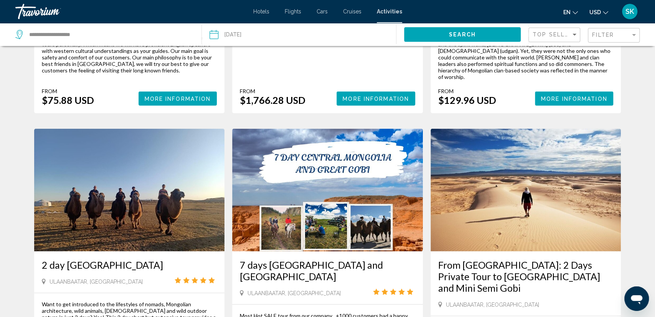
click at [310, 129] on img "Main content" at bounding box center [327, 190] width 191 height 123
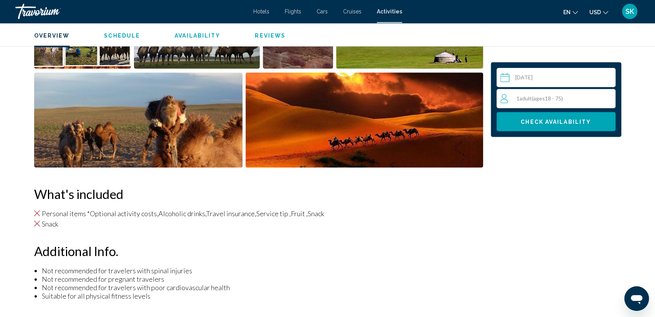
scroll to position [349, 0]
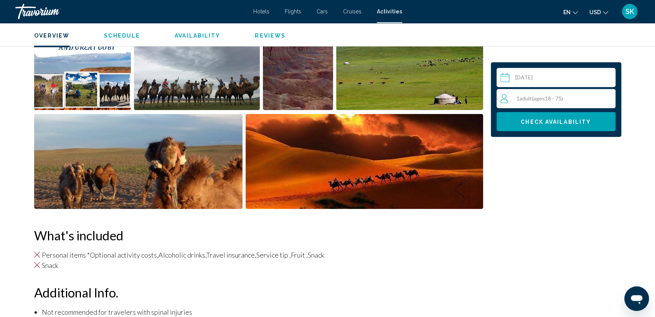
click at [135, 35] on span "Schedule" at bounding box center [122, 36] width 36 height 6
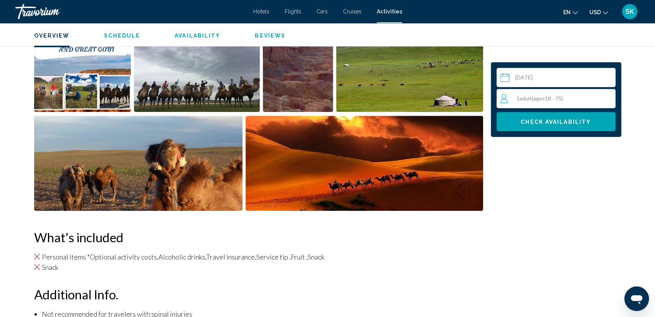
scroll to position [252, 0]
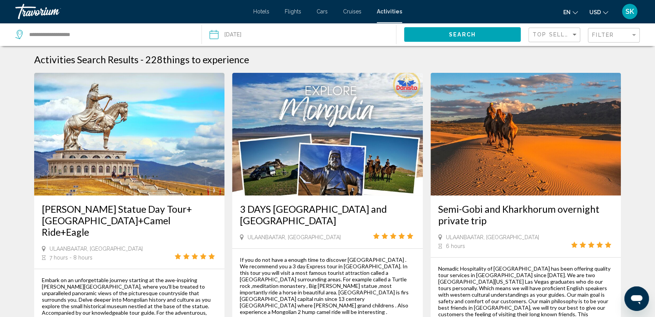
click at [129, 162] on img "Main content" at bounding box center [129, 134] width 191 height 123
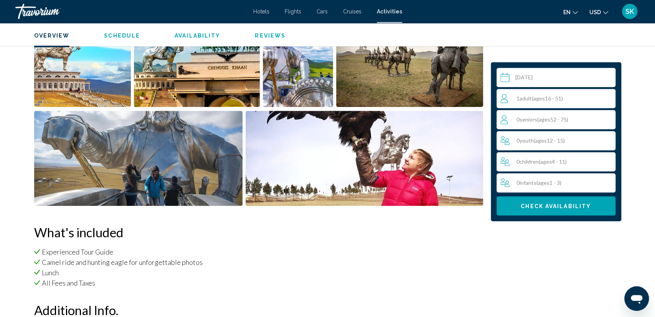
scroll to position [319, 0]
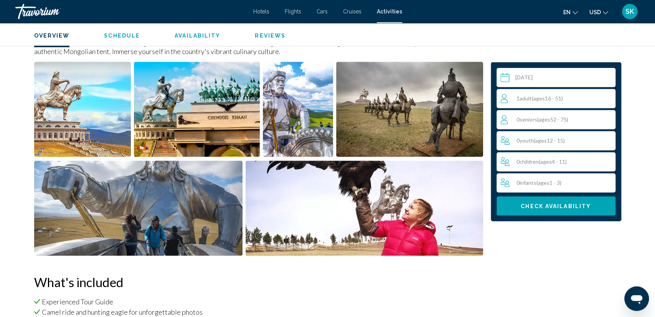
click at [213, 147] on img "Open full-screen image slider" at bounding box center [197, 109] width 126 height 95
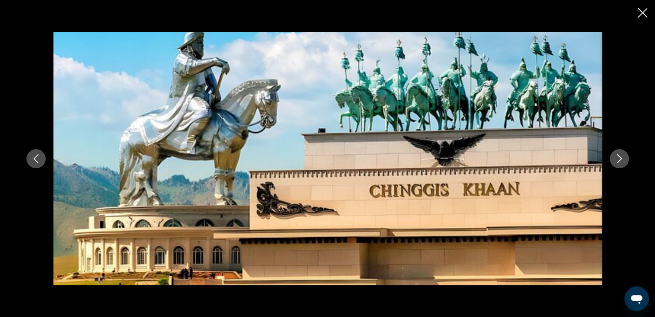
click at [620, 161] on icon "Next image" at bounding box center [619, 158] width 5 height 9
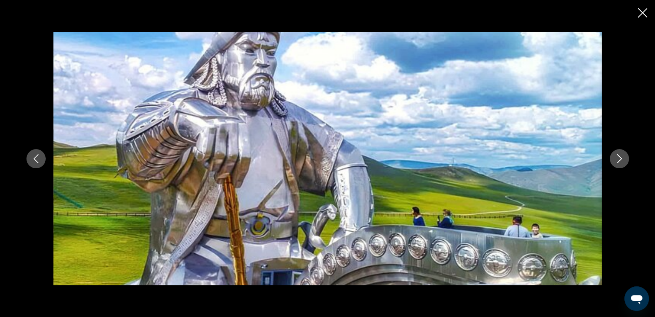
click at [622, 163] on icon "Next image" at bounding box center [619, 158] width 9 height 9
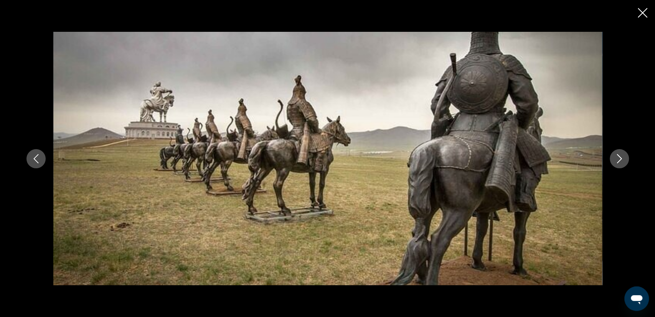
click at [622, 163] on icon "Next image" at bounding box center [619, 158] width 9 height 9
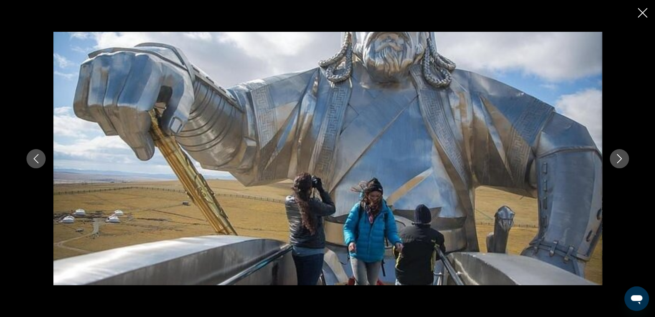
click at [622, 163] on icon "Next image" at bounding box center [619, 158] width 9 height 9
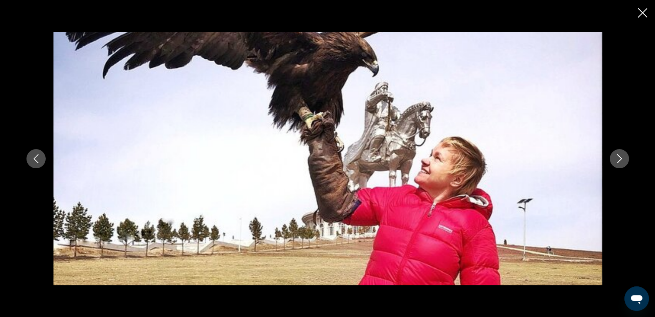
click at [622, 163] on icon "Next image" at bounding box center [619, 158] width 9 height 9
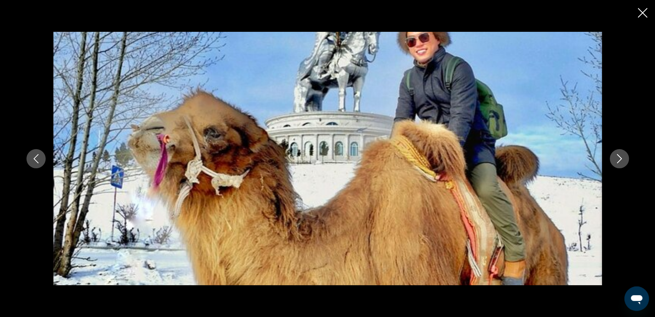
click at [622, 163] on icon "Next image" at bounding box center [619, 158] width 9 height 9
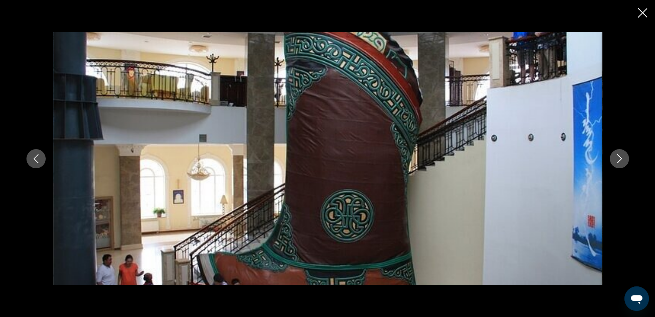
click at [622, 163] on icon "Next image" at bounding box center [619, 158] width 9 height 9
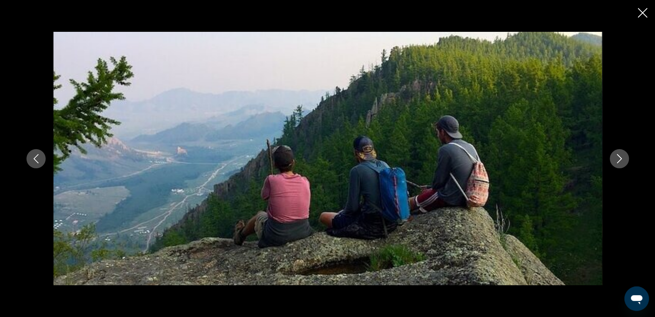
click at [622, 163] on icon "Next image" at bounding box center [619, 158] width 9 height 9
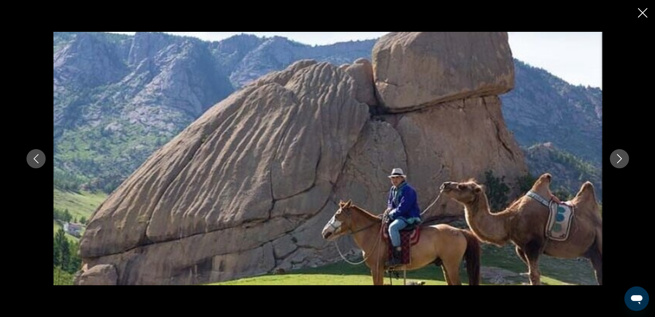
click at [37, 163] on icon "Previous image" at bounding box center [35, 158] width 9 height 9
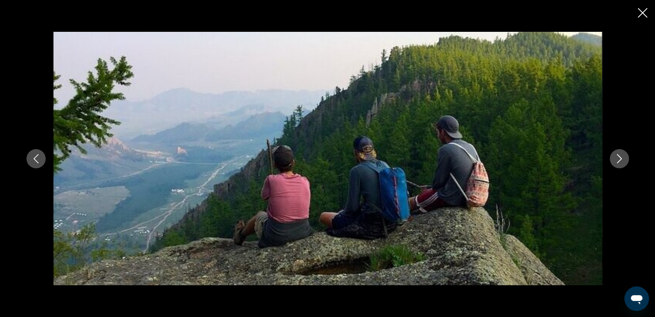
click at [643, 15] on icon "Close slideshow" at bounding box center [643, 13] width 10 height 10
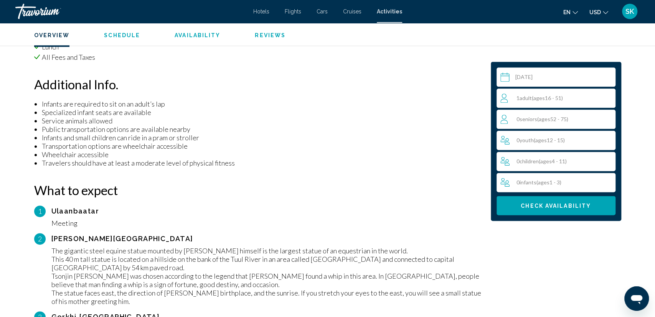
scroll to position [438, 0]
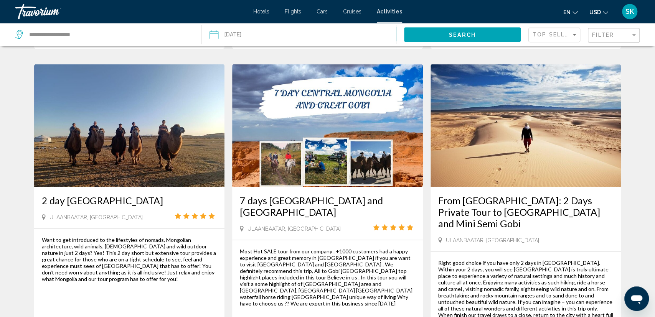
scroll to position [1189, 0]
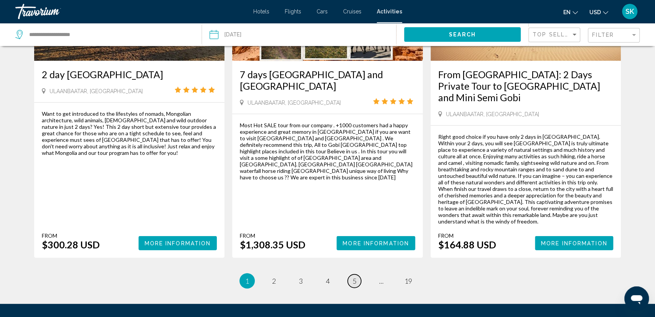
click at [352, 275] on link "page 5" at bounding box center [354, 281] width 13 height 13
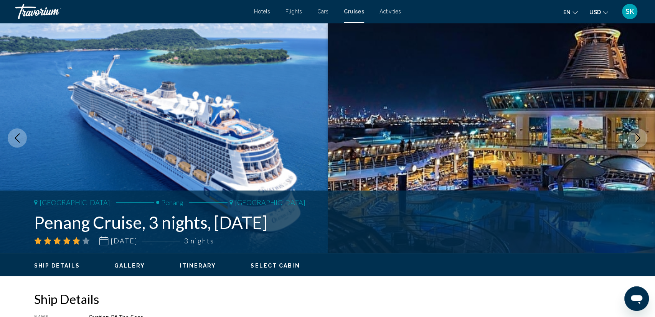
scroll to position [40, 0]
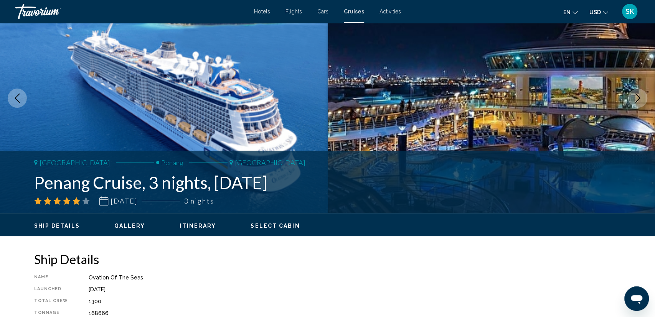
click at [383, 11] on span "Activities" at bounding box center [390, 11] width 21 height 6
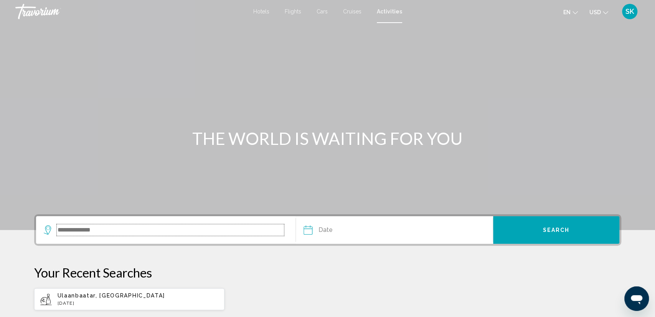
drag, startPoint x: 124, startPoint y: 228, endPoint x: 128, endPoint y: 225, distance: 4.8
click at [127, 225] on input "Search widget" at bounding box center [171, 231] width 228 height 12
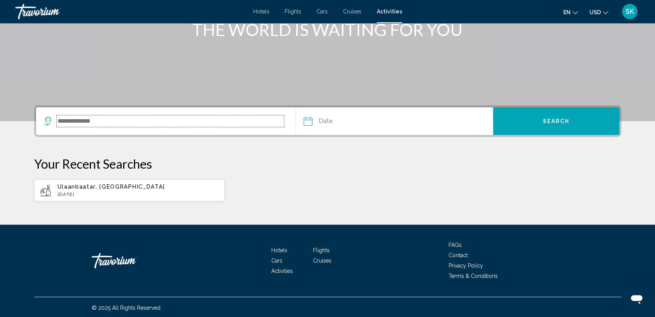
scroll to position [110, 0]
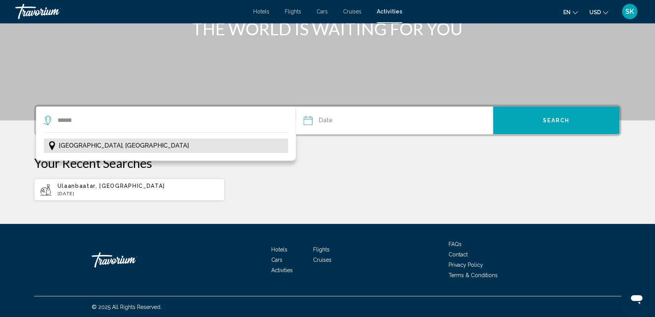
click at [91, 145] on span "[GEOGRAPHIC_DATA], [GEOGRAPHIC_DATA]" at bounding box center [124, 146] width 130 height 11
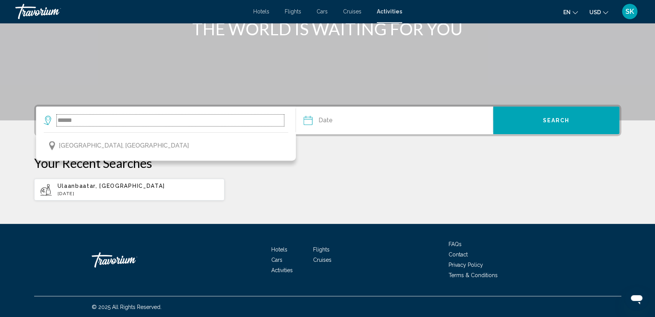
type input "**********"
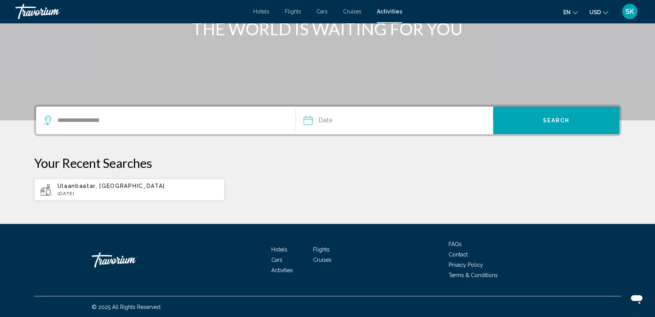
click at [329, 119] on input "Date" at bounding box center [351, 122] width 98 height 30
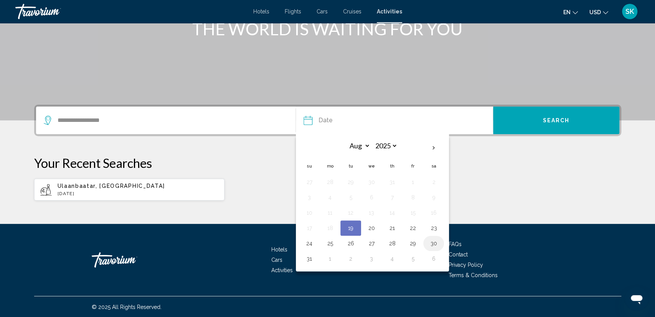
click at [435, 243] on button "30" at bounding box center [434, 243] width 12 height 11
type input "**********"
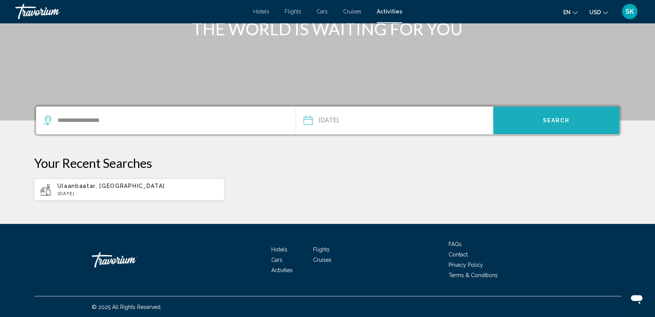
click at [550, 116] on button "Search" at bounding box center [556, 121] width 126 height 28
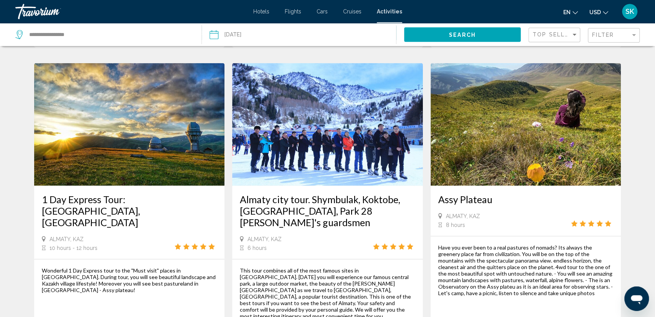
scroll to position [998, 0]
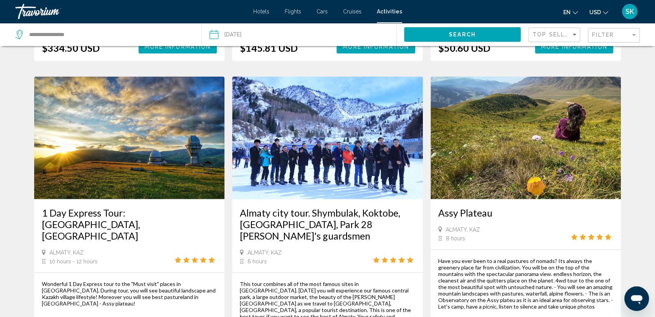
click at [298, 106] on img "Main content" at bounding box center [327, 138] width 191 height 123
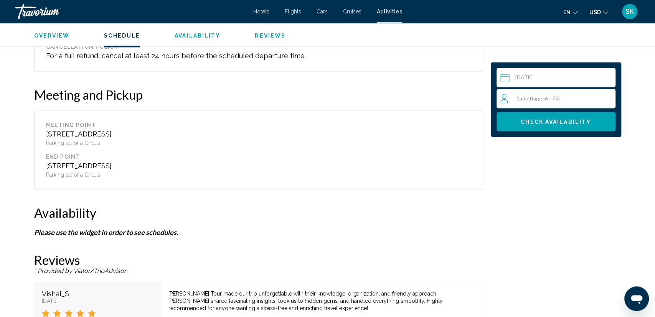
scroll to position [720, 0]
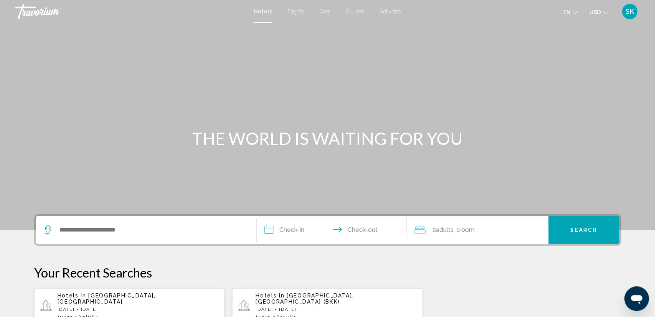
click at [354, 11] on span "Cruises" at bounding box center [355, 11] width 18 height 6
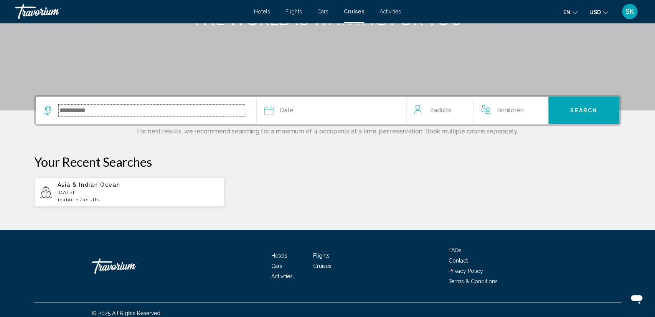
click at [212, 106] on input "Search widget" at bounding box center [152, 111] width 186 height 12
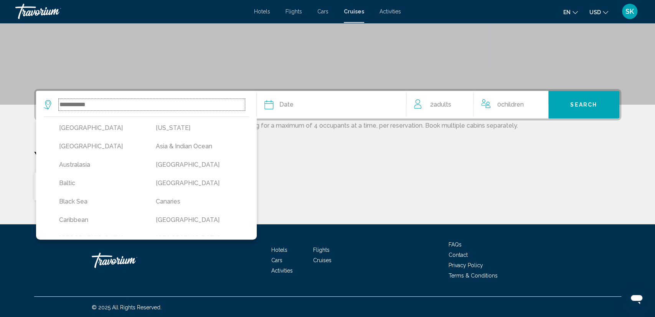
scroll to position [126, 0]
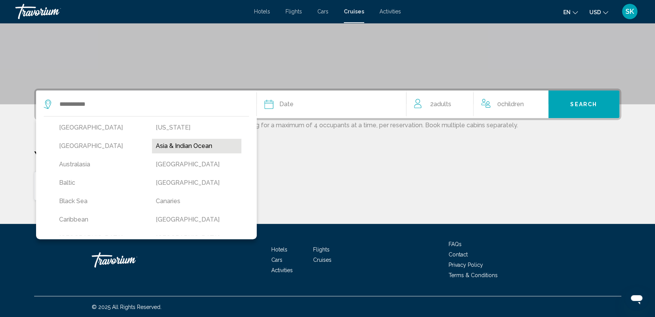
click at [205, 146] on button "Asia & Indian Ocean" at bounding box center [196, 146] width 89 height 15
type input "**********"
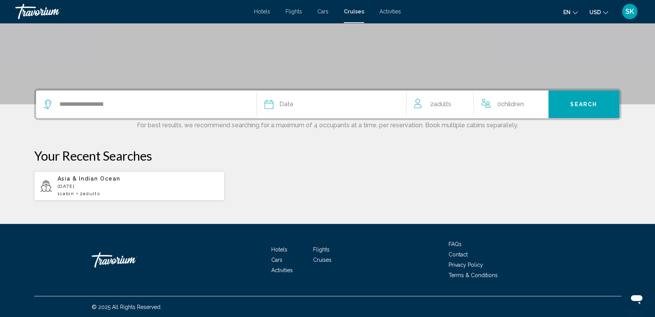
click at [311, 103] on div "Date" at bounding box center [332, 104] width 134 height 11
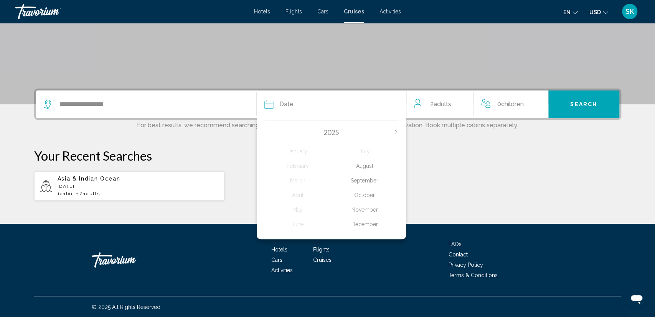
click at [364, 221] on div "December" at bounding box center [364, 225] width 67 height 14
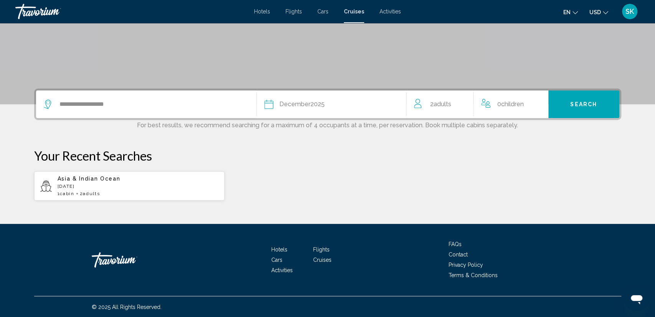
click at [450, 107] on span "Adults" at bounding box center [443, 104] width 18 height 7
click at [462, 104] on icon "Increment adults" at bounding box center [462, 102] width 7 height 9
click at [420, 102] on icon "Decrement adults" at bounding box center [417, 102] width 7 height 9
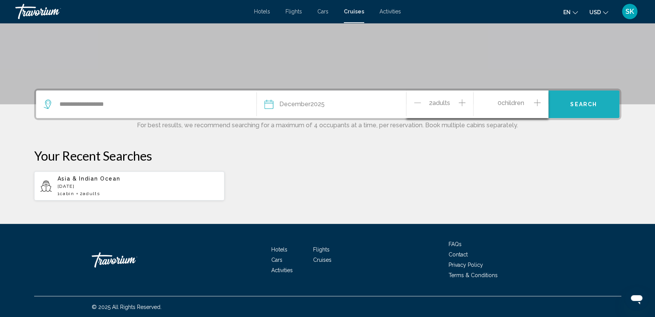
click at [571, 104] on span "Search" at bounding box center [583, 105] width 27 height 6
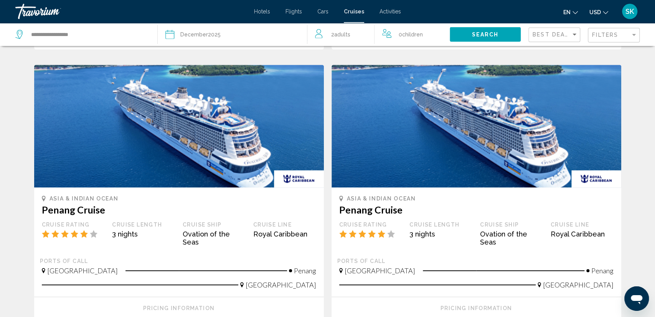
scroll to position [261, 0]
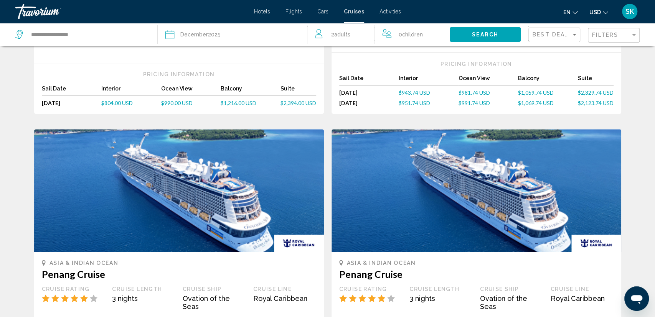
click at [578, 13] on icon "Change language" at bounding box center [575, 12] width 5 height 3
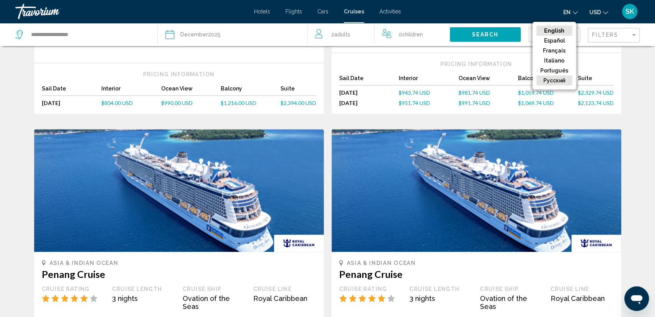
click at [563, 80] on button "русский" at bounding box center [555, 81] width 36 height 10
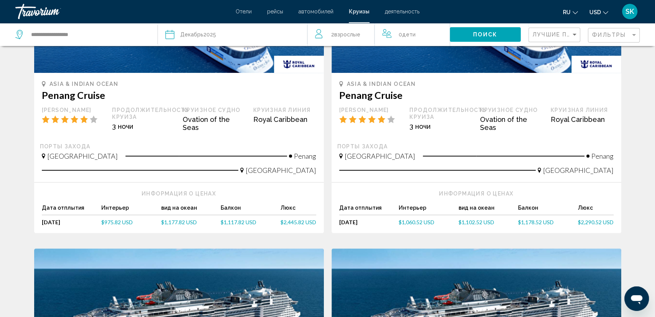
scroll to position [442, 0]
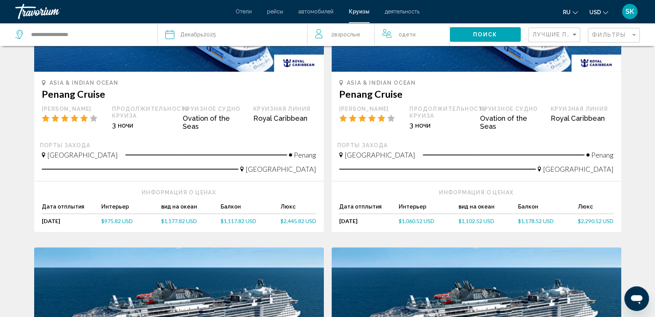
click at [235, 218] on span "$1,117.82 USD" at bounding box center [239, 221] width 36 height 7
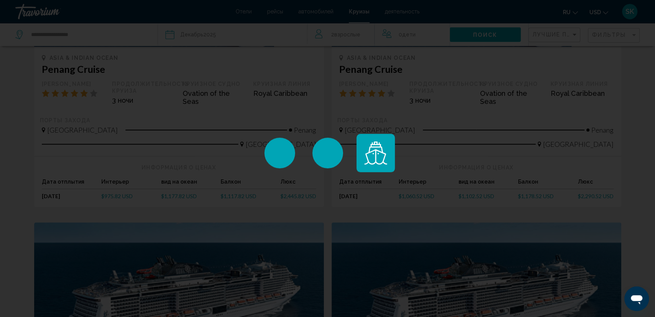
scroll to position [482, 0]
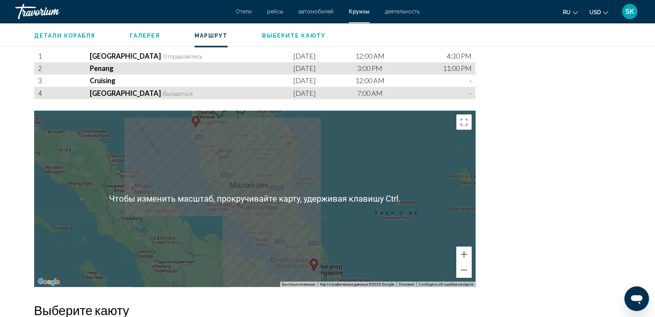
scroll to position [906, 0]
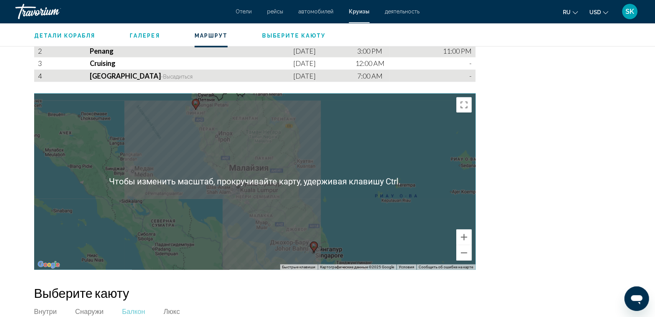
click at [334, 190] on div "Чтобы активировать перетаскивание с помощью клавиатуры, нажмите Alt + Ввод. Пос…" at bounding box center [254, 181] width 441 height 177
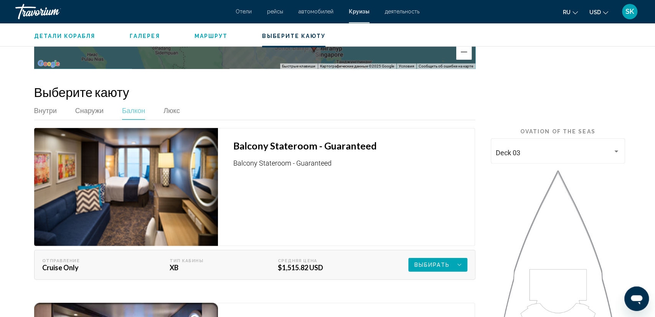
scroll to position [1146, 0]
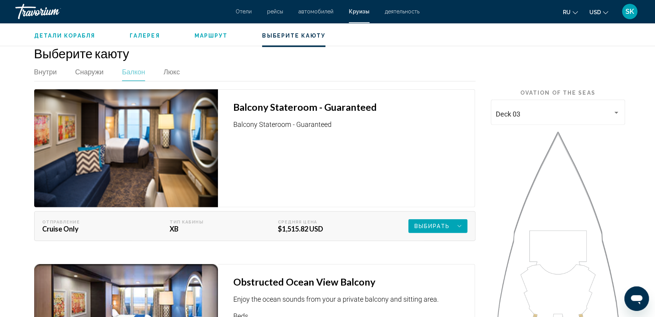
click at [171, 147] on img "Main content" at bounding box center [126, 148] width 184 height 118
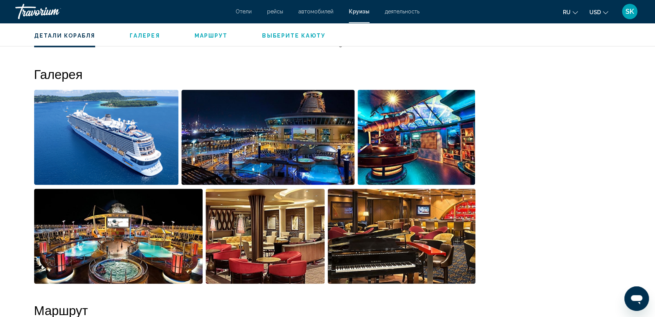
scroll to position [605, 0]
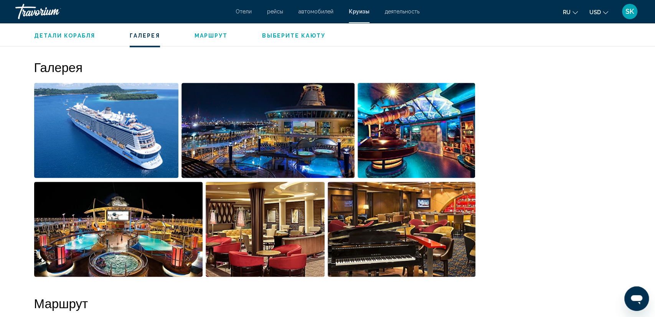
click at [400, 13] on span "деятельность" at bounding box center [402, 11] width 35 height 6
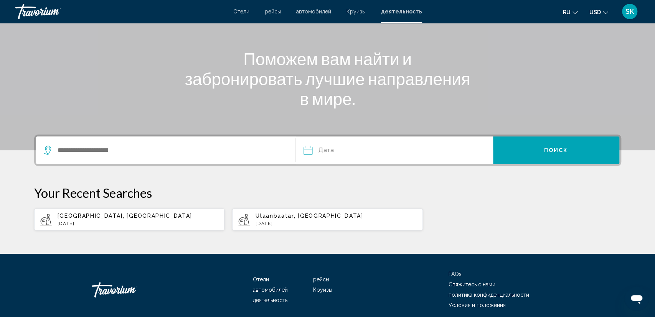
scroll to position [40, 0]
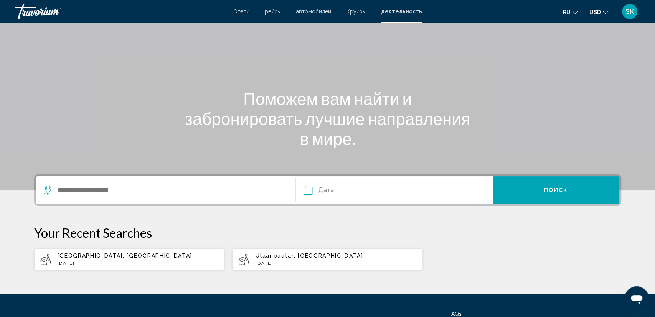
click at [362, 12] on span "Круизы" at bounding box center [356, 11] width 19 height 6
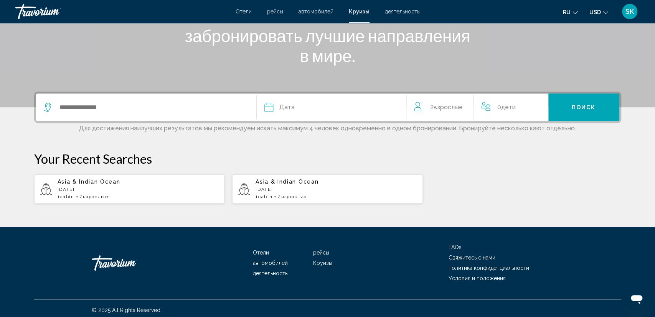
scroll to position [126, 0]
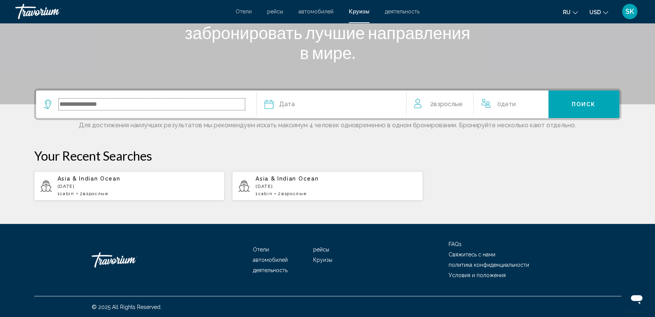
click at [229, 105] on input "Search widget" at bounding box center [152, 105] width 186 height 12
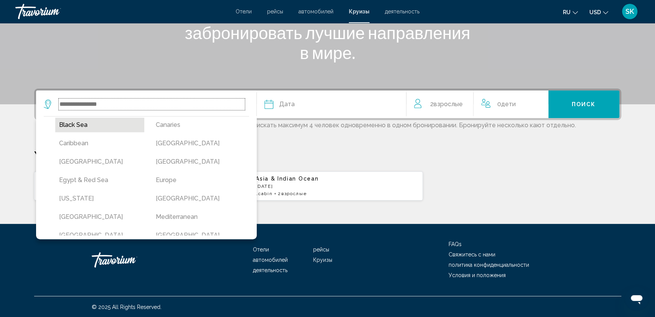
scroll to position [89, 0]
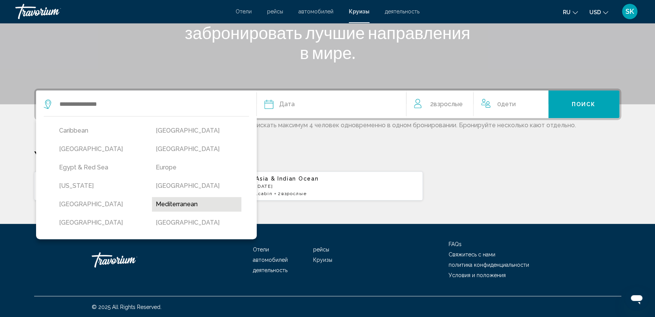
click at [188, 202] on button "Mediterranean" at bounding box center [196, 204] width 89 height 15
type input "**********"
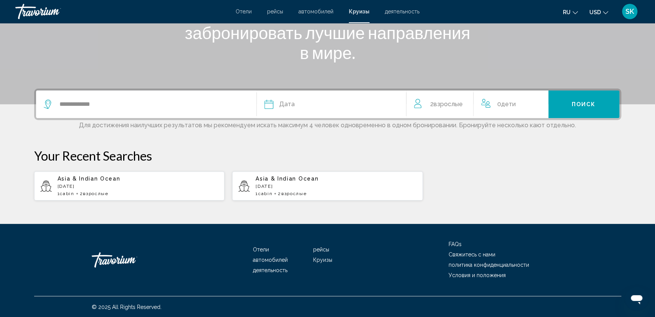
click at [315, 103] on div "Дата" at bounding box center [332, 104] width 134 height 11
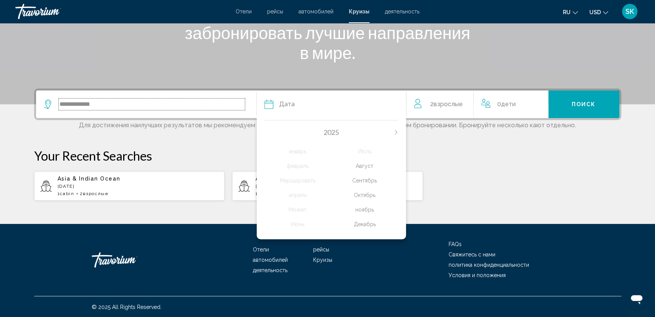
click at [221, 104] on input "**********" at bounding box center [152, 105] width 186 height 12
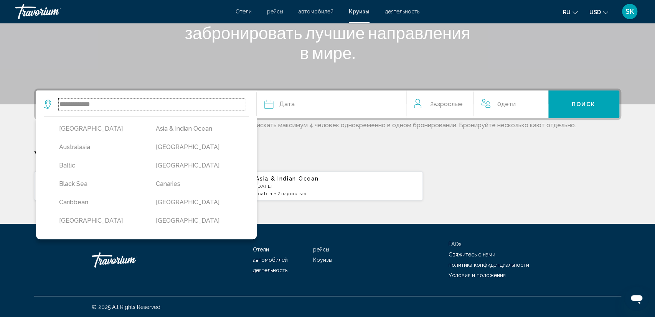
scroll to position [0, 0]
click at [299, 102] on div "Дата" at bounding box center [332, 104] width 134 height 11
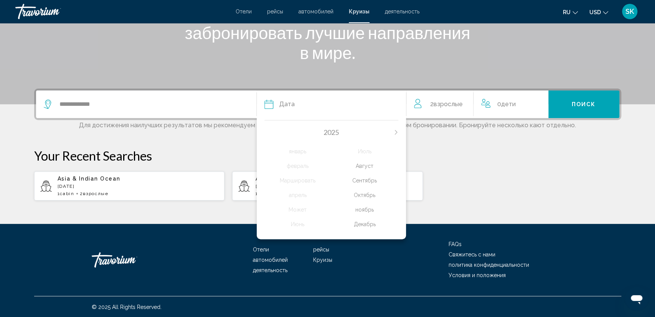
click at [370, 208] on div "ноябрь" at bounding box center [364, 210] width 67 height 14
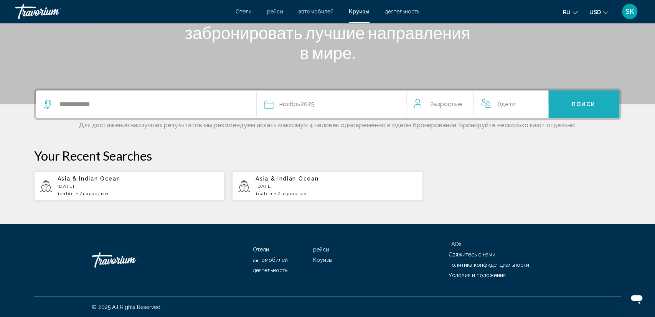
click at [570, 105] on button "Поиск" at bounding box center [584, 105] width 71 height 28
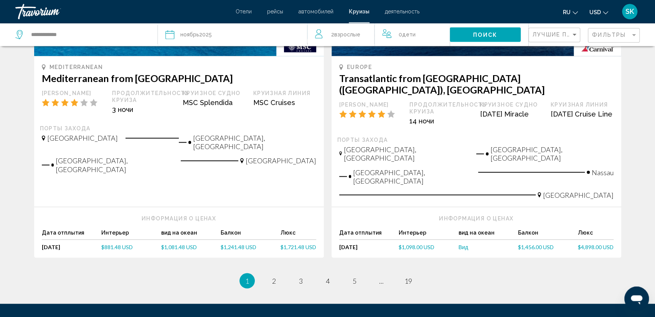
scroll to position [824, 0]
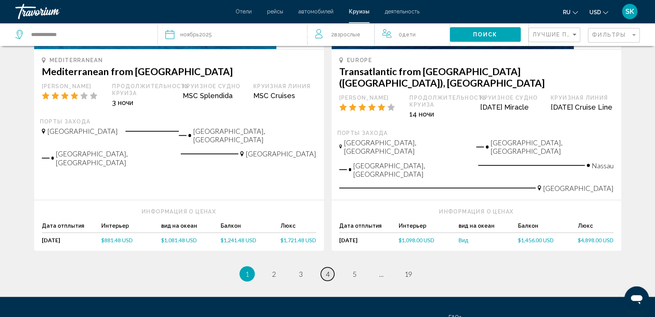
click at [329, 270] on span "4" at bounding box center [328, 274] width 4 height 8
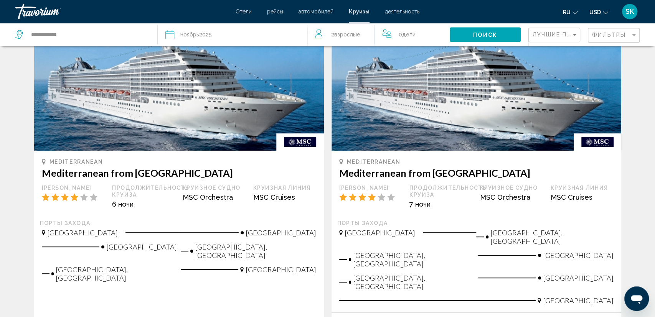
scroll to position [40, 0]
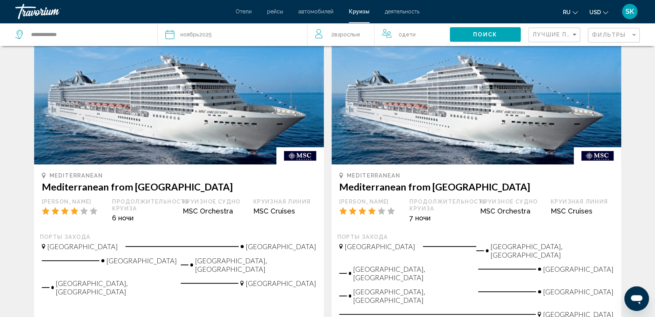
click at [446, 123] on img "Main content" at bounding box center [477, 103] width 290 height 123
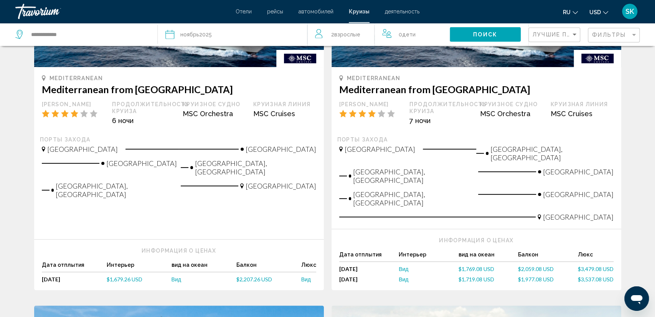
scroll to position [200, 0]
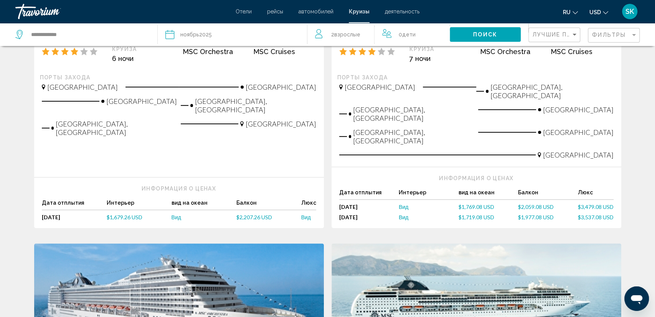
click at [467, 204] on span "$1,769.08 USD" at bounding box center [477, 207] width 36 height 7
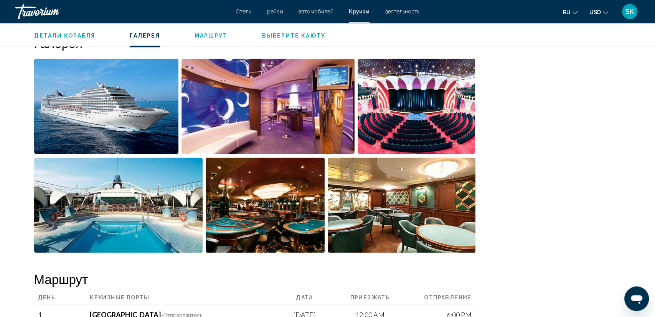
scroll to position [589, 0]
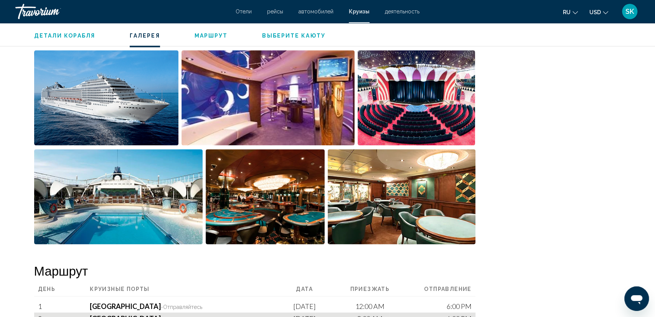
click at [394, 123] on img "Open full-screen image slider" at bounding box center [416, 97] width 117 height 95
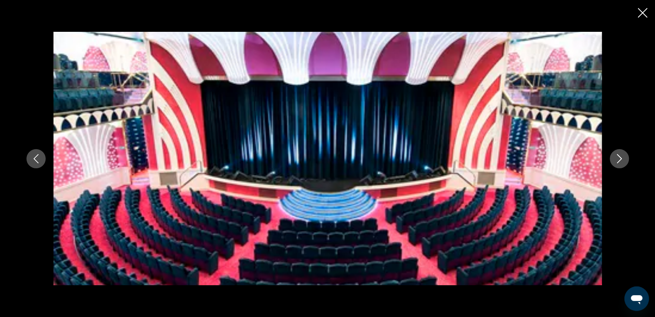
click at [623, 159] on icon "Next image" at bounding box center [619, 158] width 9 height 9
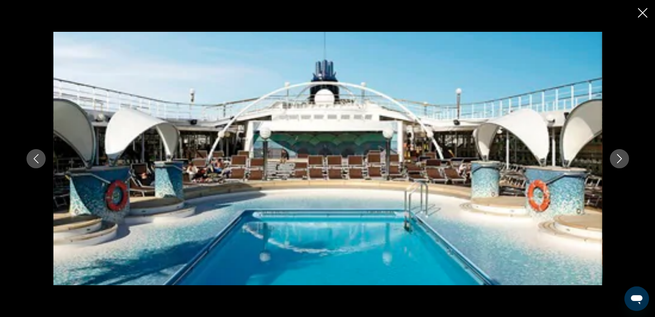
click at [623, 159] on icon "Next image" at bounding box center [619, 158] width 9 height 9
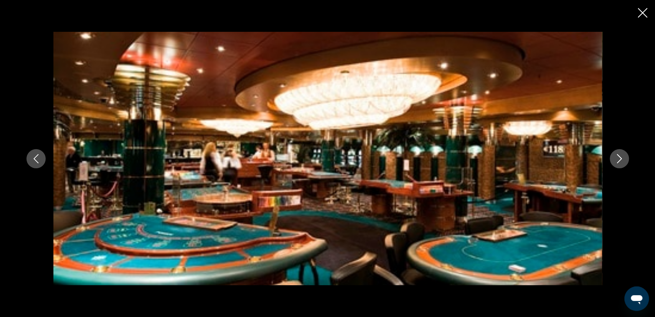
click at [623, 159] on icon "Next image" at bounding box center [619, 158] width 9 height 9
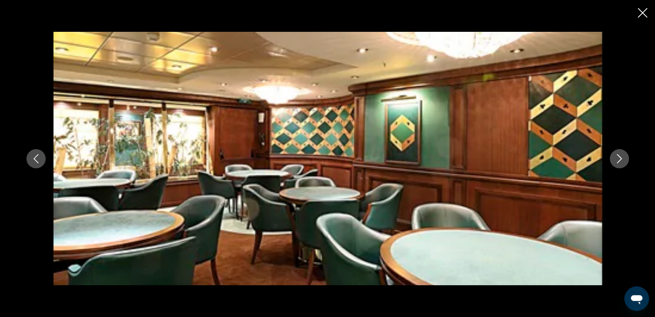
click at [623, 159] on icon "Next image" at bounding box center [619, 158] width 9 height 9
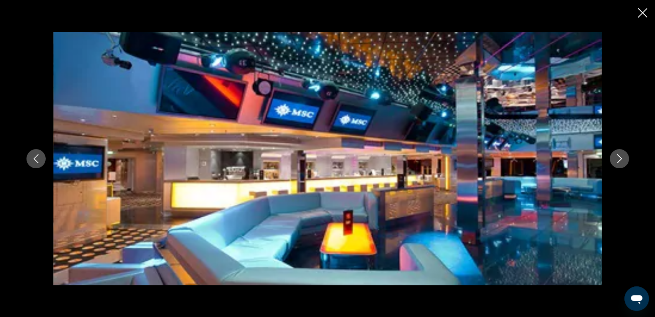
click at [623, 159] on icon "Next image" at bounding box center [619, 158] width 9 height 9
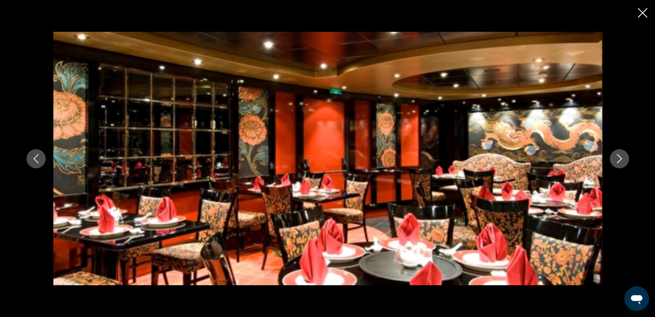
click at [623, 159] on icon "Next image" at bounding box center [619, 158] width 9 height 9
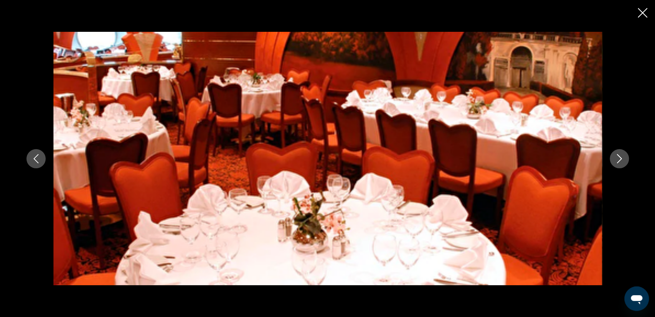
click at [623, 159] on icon "Next image" at bounding box center [619, 158] width 9 height 9
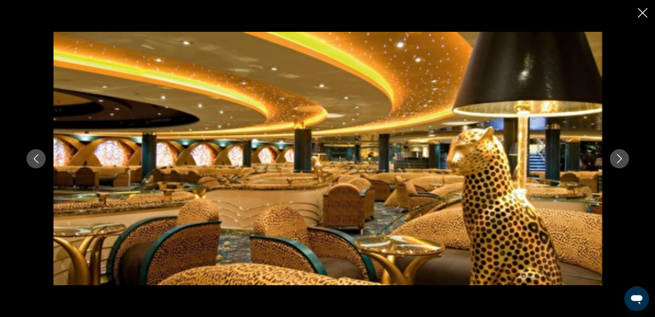
click at [623, 159] on icon "Next image" at bounding box center [619, 158] width 9 height 9
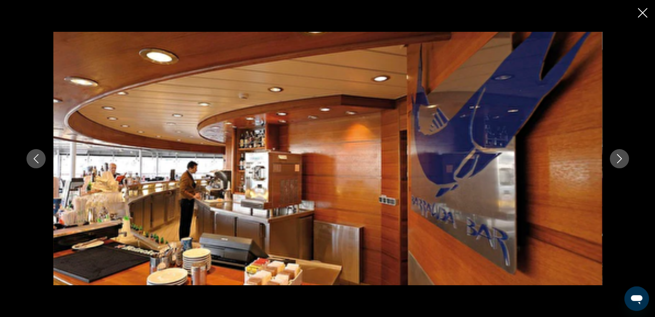
click at [622, 157] on icon "Next image" at bounding box center [619, 158] width 9 height 9
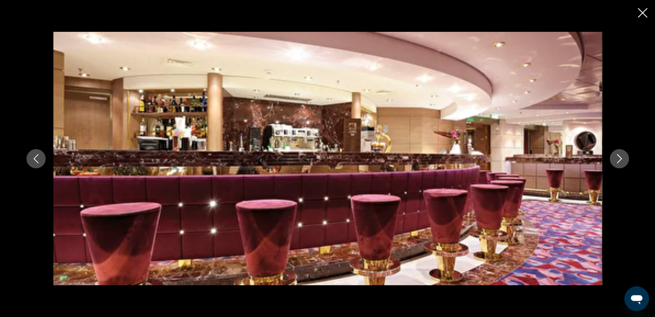
click at [622, 157] on icon "Next image" at bounding box center [619, 158] width 9 height 9
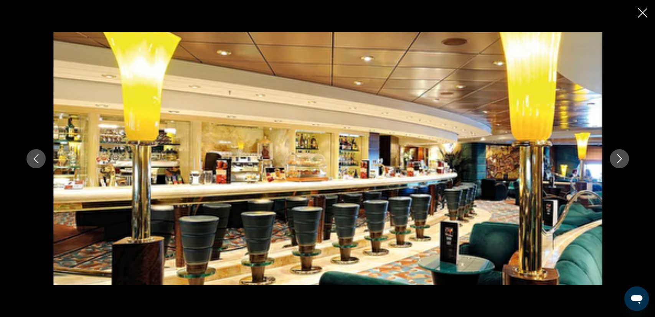
scroll to position [669, 0]
click at [617, 162] on icon "Next image" at bounding box center [619, 158] width 9 height 9
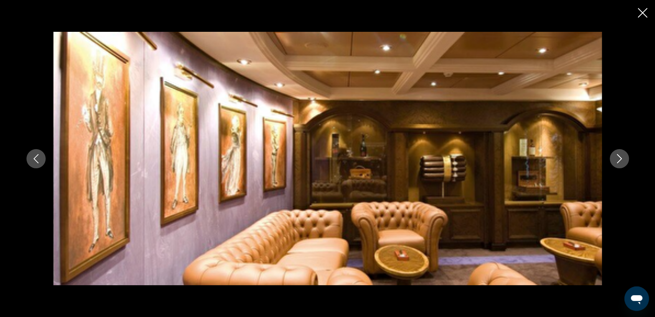
click at [617, 162] on icon "Next image" at bounding box center [619, 158] width 9 height 9
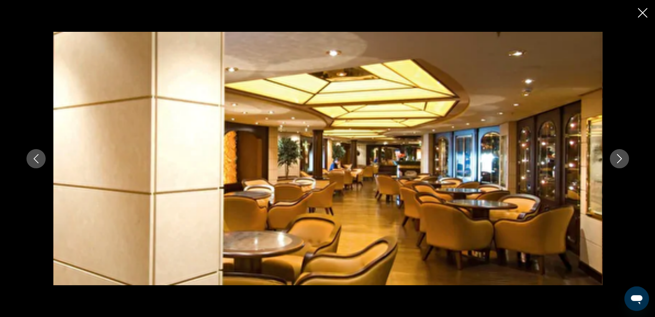
click at [642, 12] on icon "Close slideshow" at bounding box center [643, 13] width 10 height 10
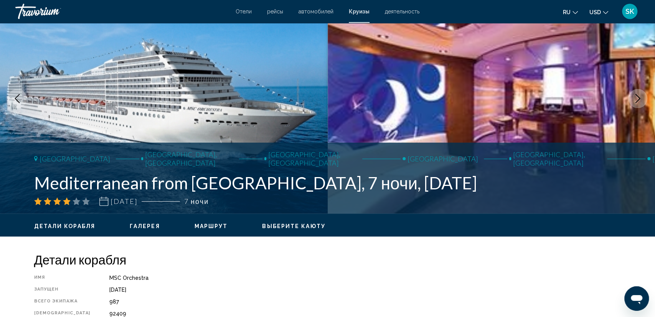
scroll to position [40, 0]
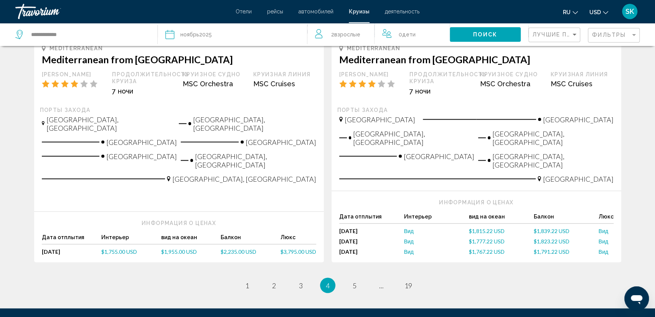
scroll to position [903, 0]
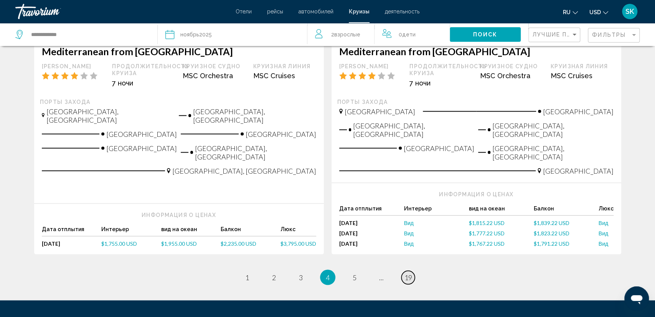
click at [410, 273] on span "19" at bounding box center [409, 277] width 8 height 8
